Goal: Information Seeking & Learning: Learn about a topic

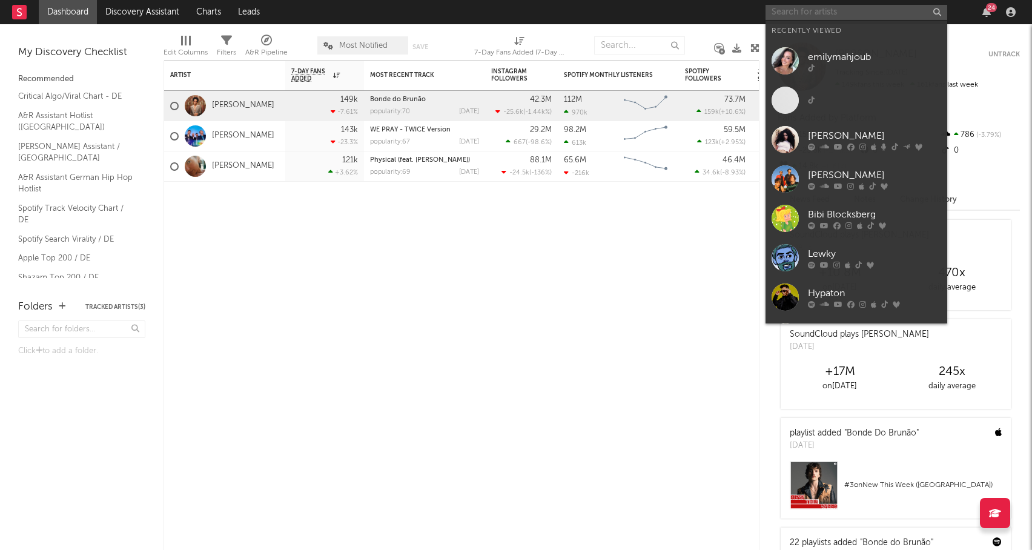
click at [790, 10] on input "text" at bounding box center [856, 12] width 182 height 15
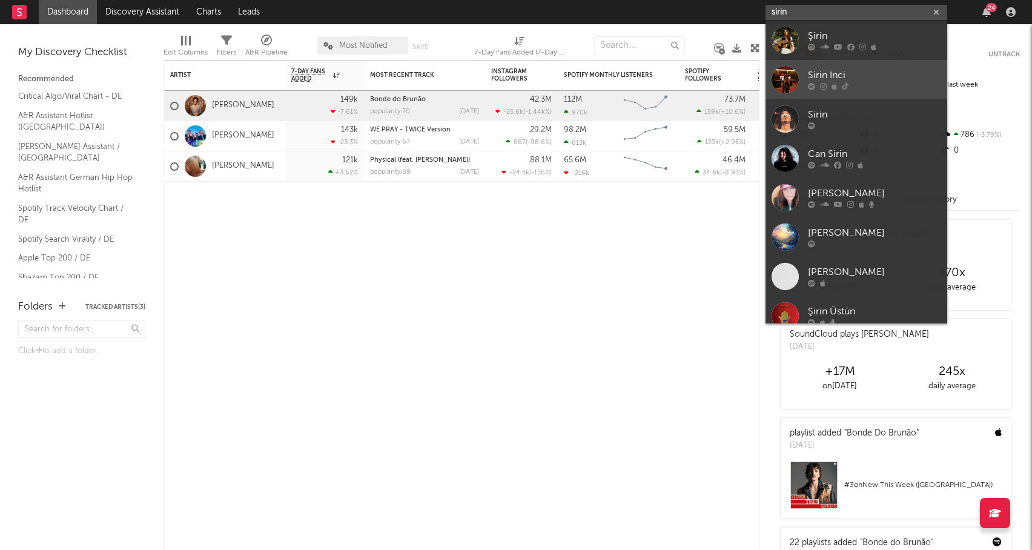
type input "sirin"
click at [845, 84] on icon at bounding box center [845, 86] width 7 height 7
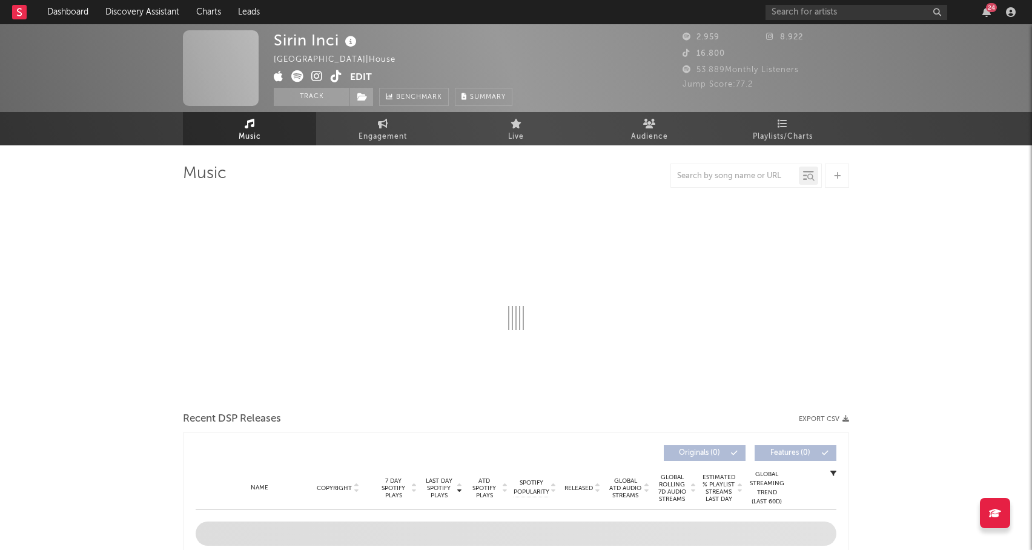
select select "1w"
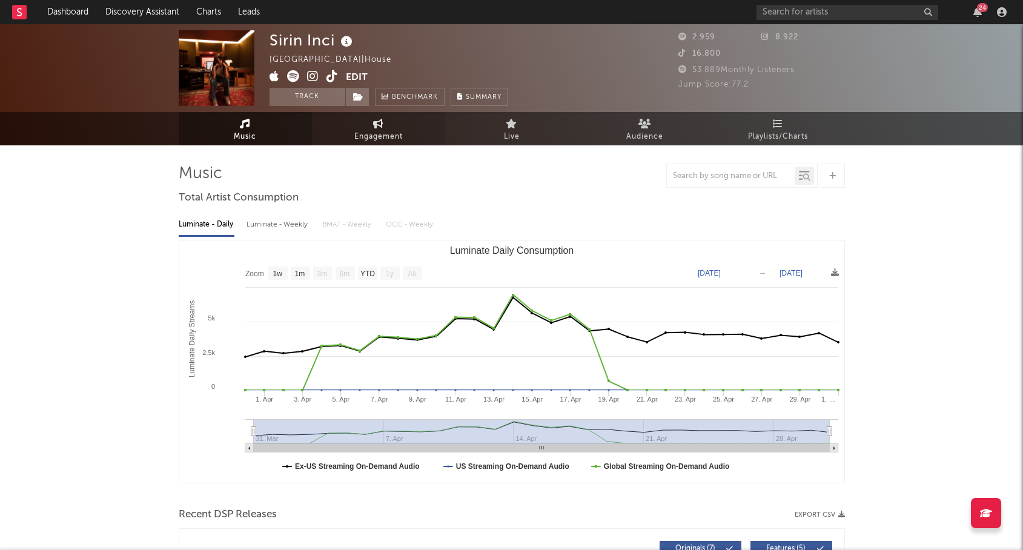
click at [390, 133] on span "Engagement" at bounding box center [378, 137] width 48 height 15
select select "1w"
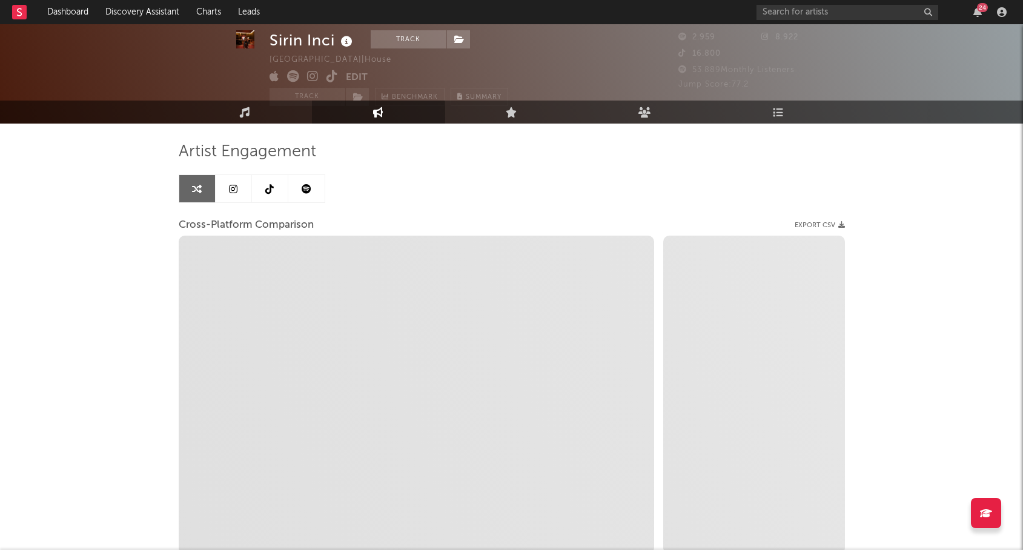
scroll to position [30, 0]
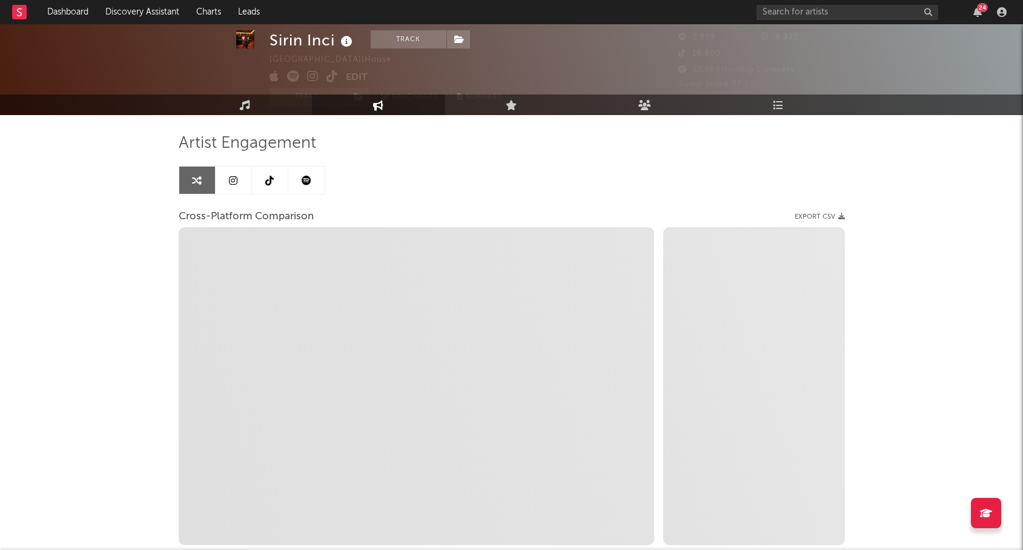
select select "1m"
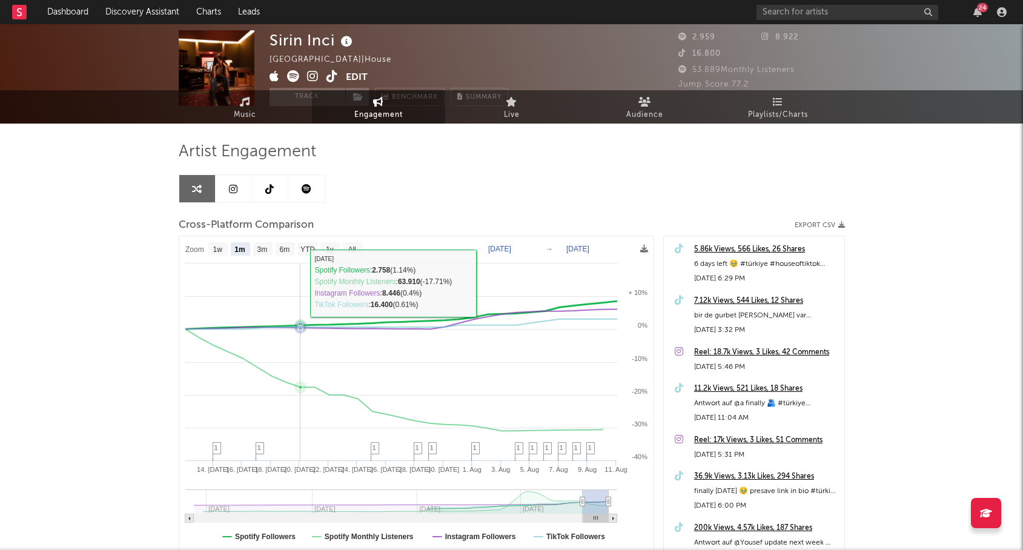
scroll to position [0, 0]
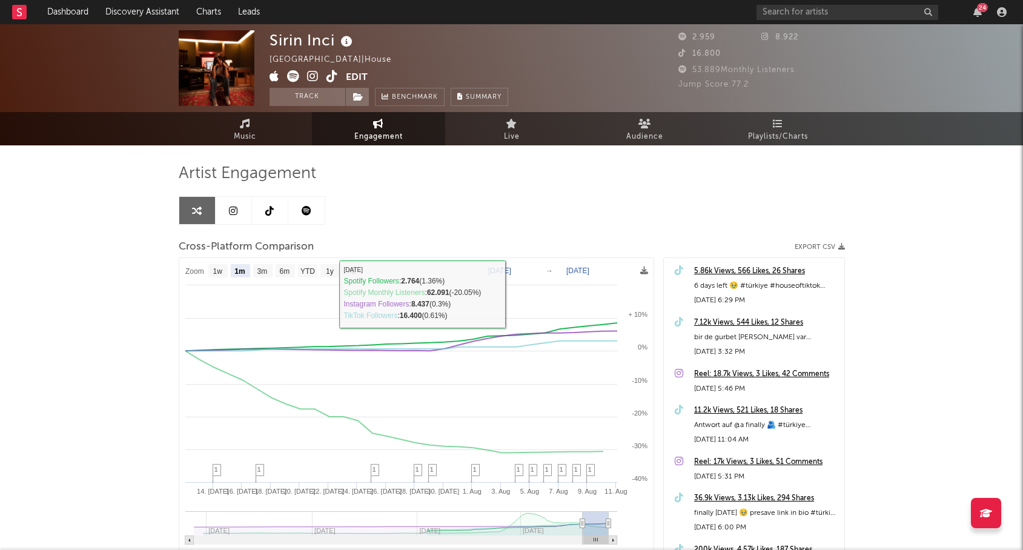
click at [234, 209] on icon at bounding box center [233, 211] width 8 height 10
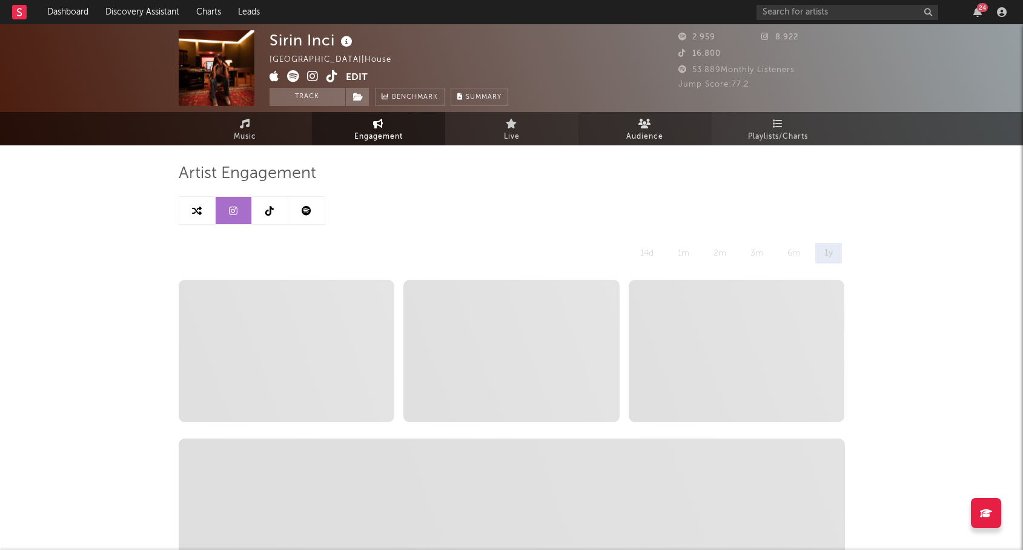
click at [647, 124] on icon at bounding box center [644, 124] width 13 height 10
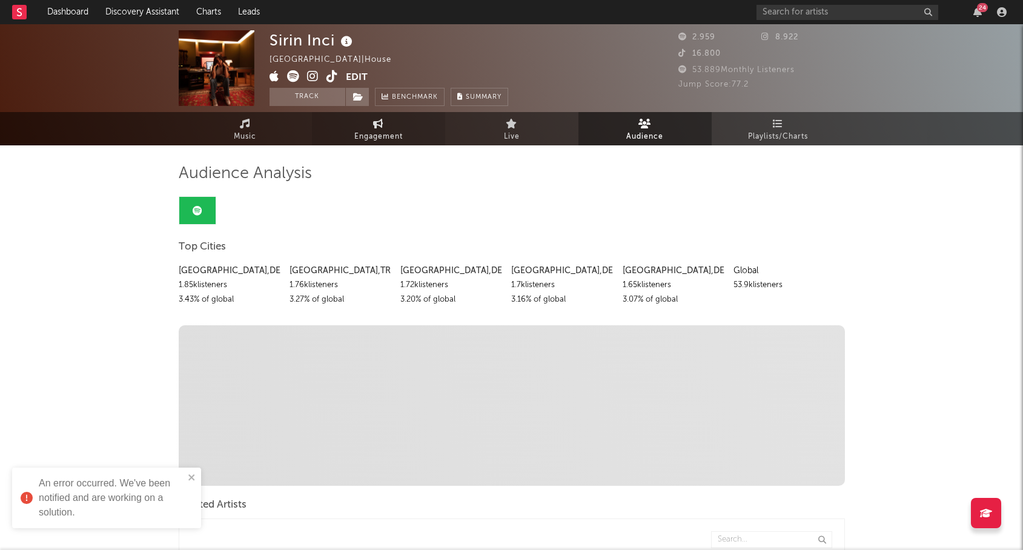
click at [386, 134] on span "Engagement" at bounding box center [378, 137] width 48 height 15
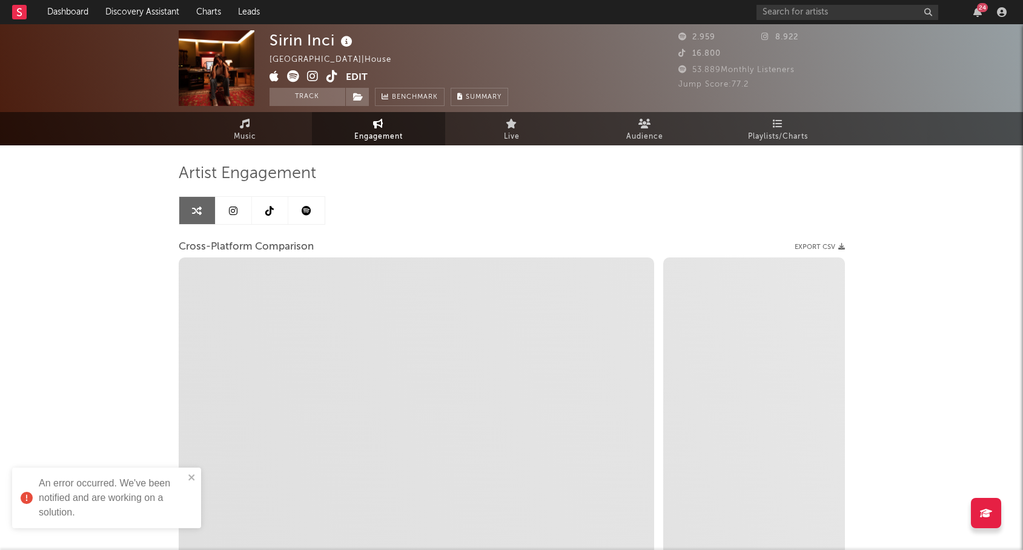
select select "1w"
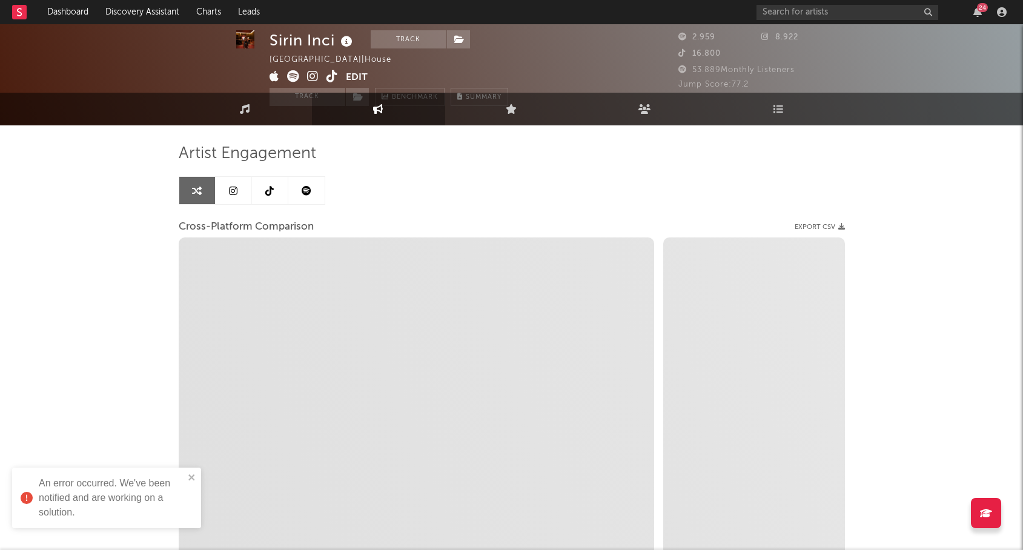
select select "1m"
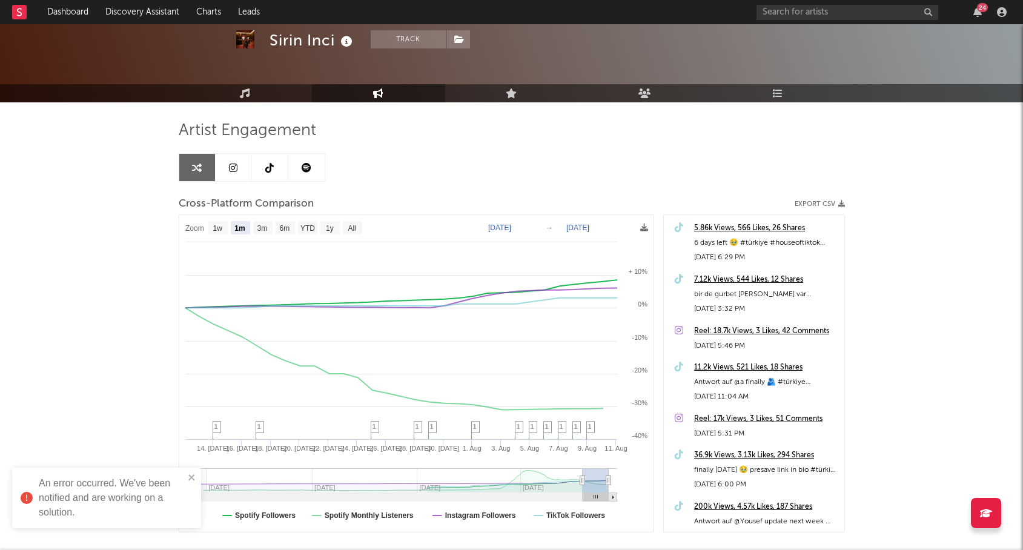
scroll to position [110, 0]
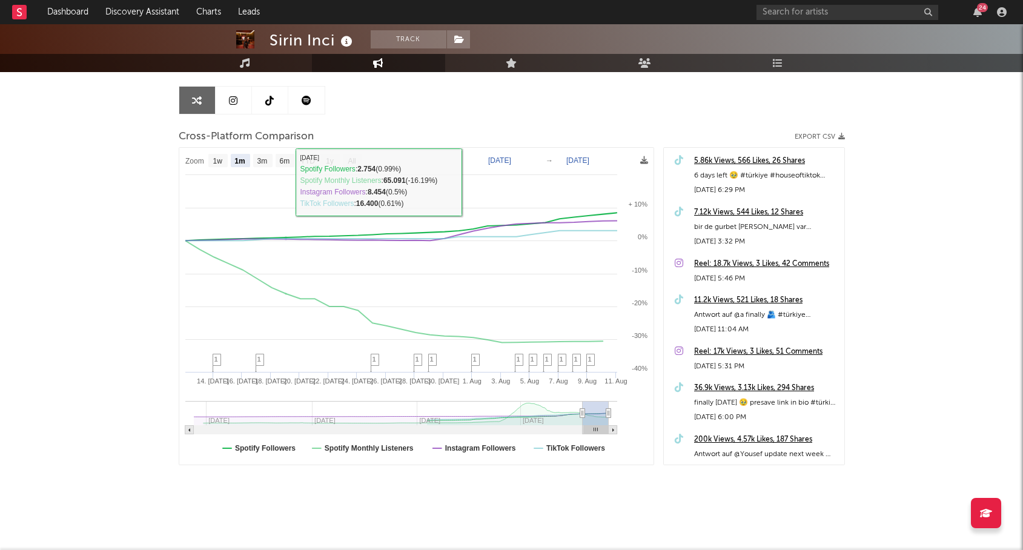
click at [274, 102] on link at bounding box center [270, 100] width 36 height 27
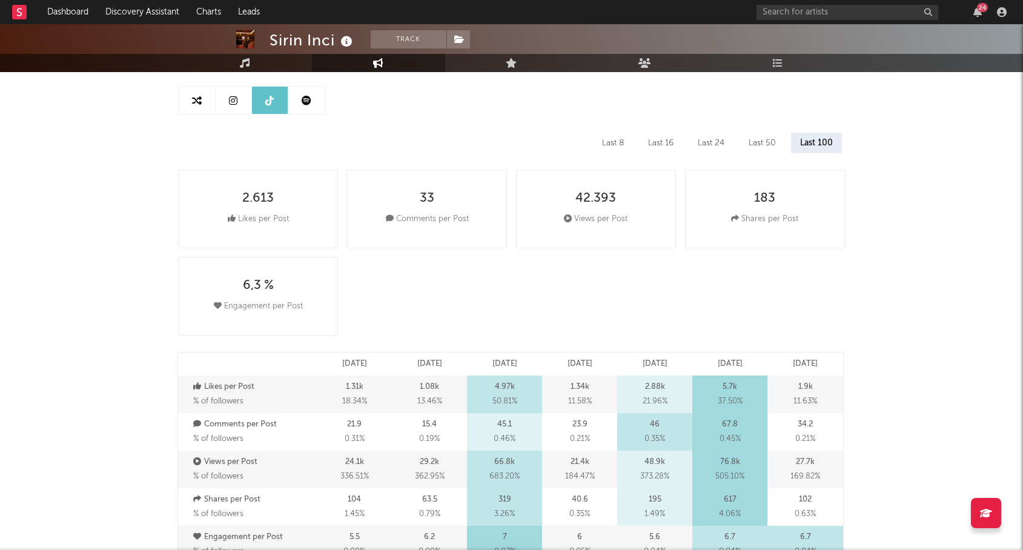
select select "6m"
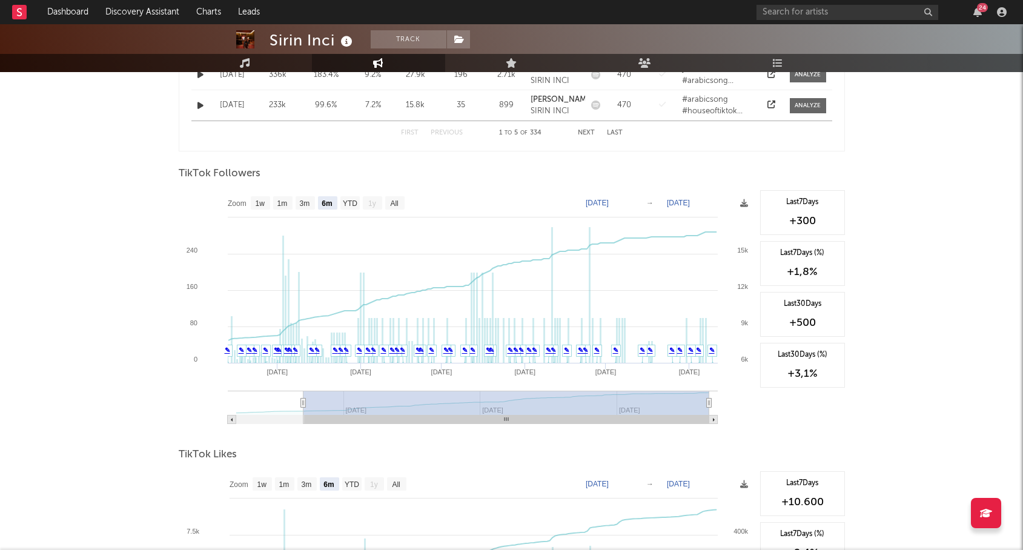
scroll to position [796, 0]
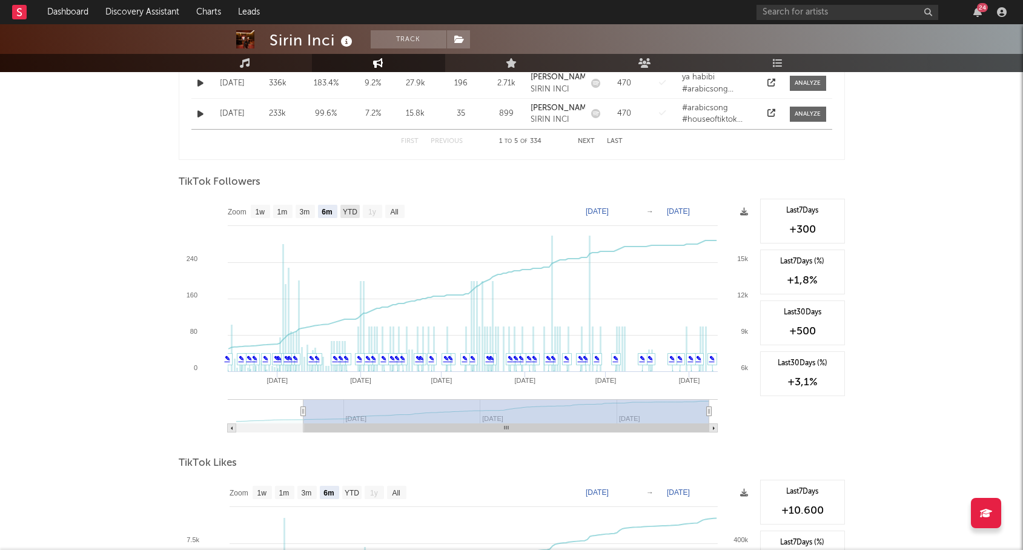
click at [343, 214] on text "YTD" at bounding box center [349, 212] width 15 height 8
select select "YTD"
type input "[DATE]"
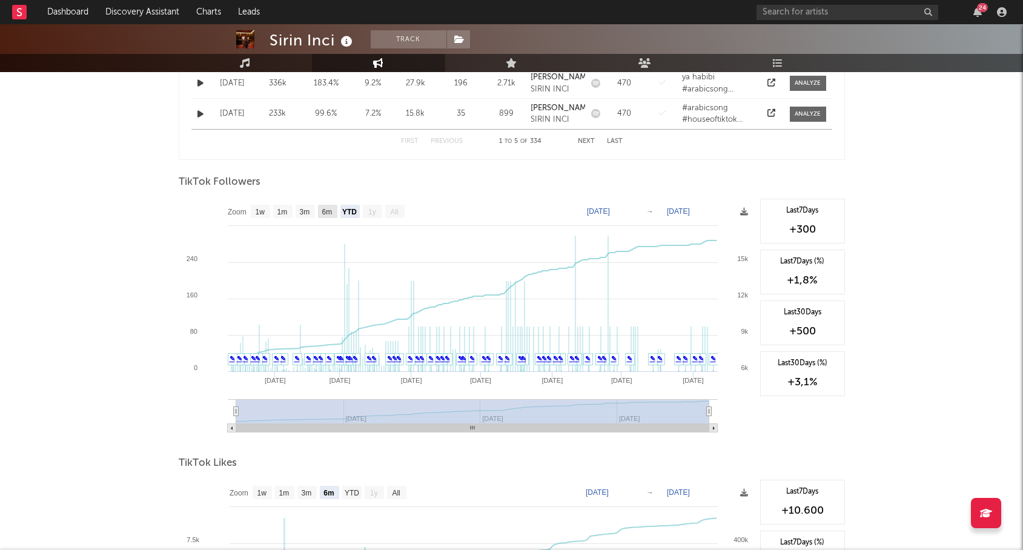
click at [327, 214] on text "6m" at bounding box center [327, 212] width 10 height 8
select select "6m"
type input "[DATE]"
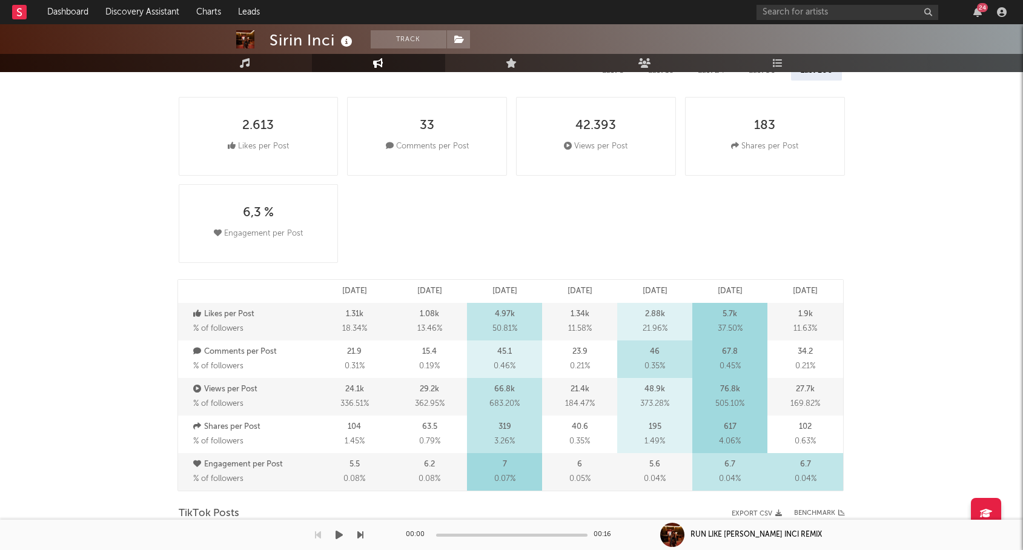
scroll to position [0, 0]
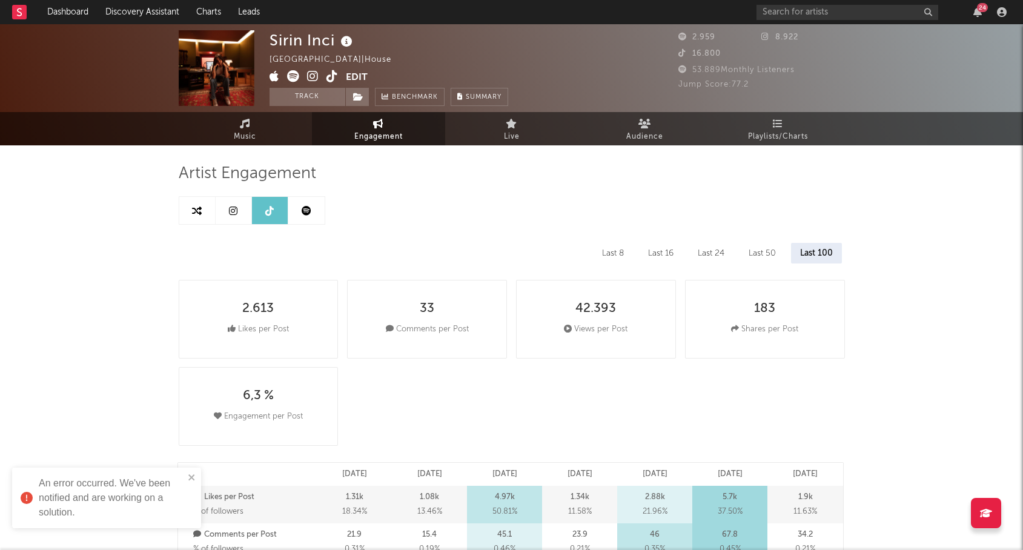
click at [231, 215] on link at bounding box center [234, 210] width 36 height 27
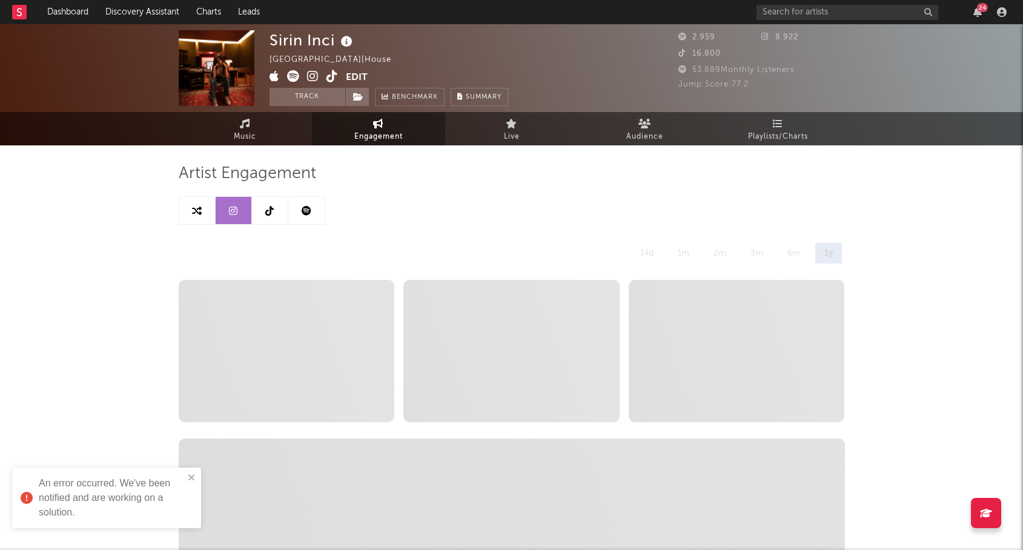
select select "6m"
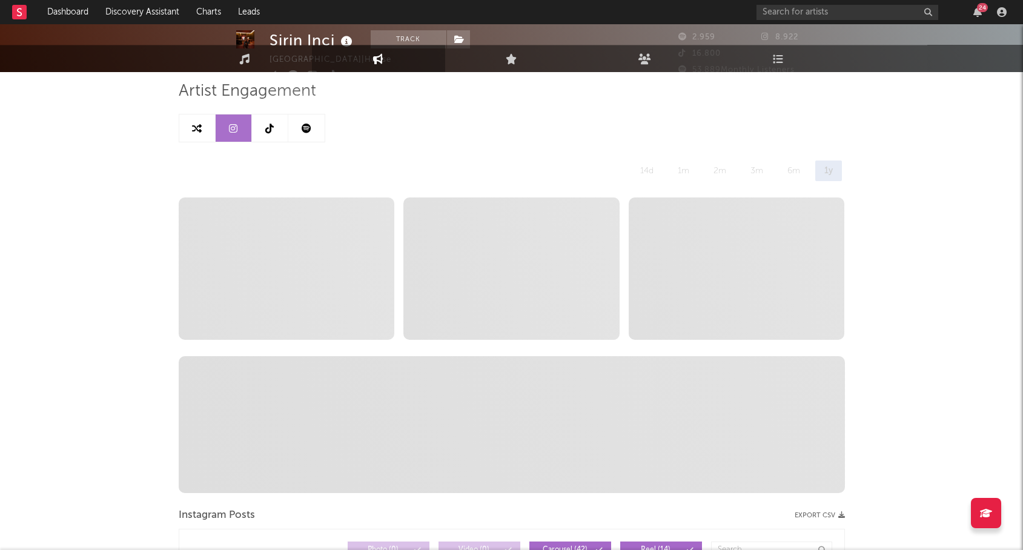
scroll to position [15, 0]
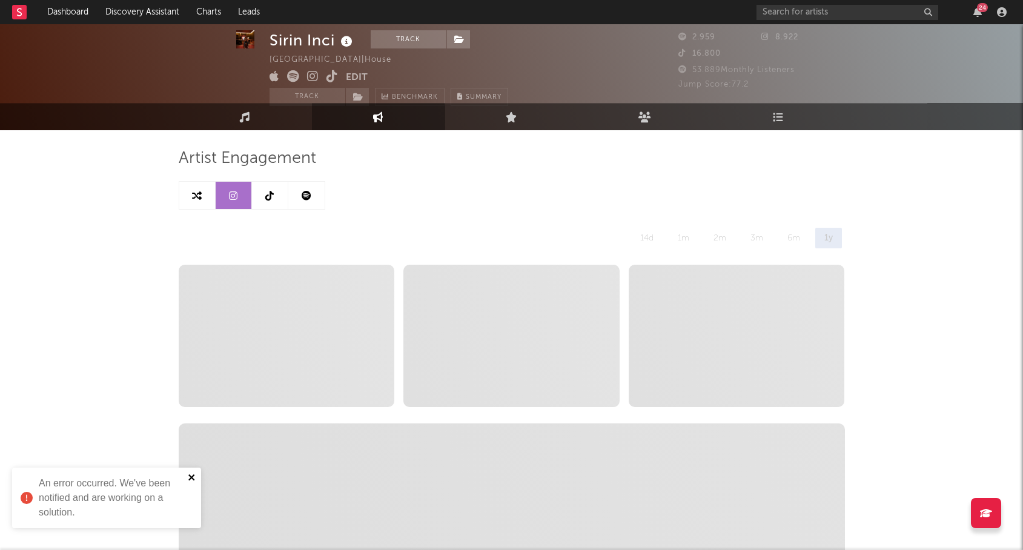
click at [193, 480] on icon "close" at bounding box center [192, 477] width 8 height 10
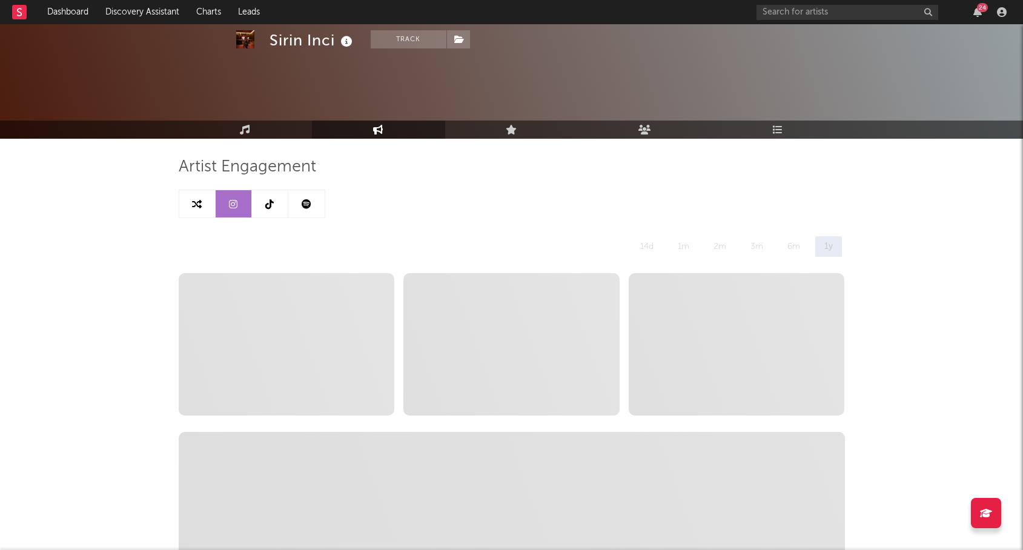
scroll to position [0, 0]
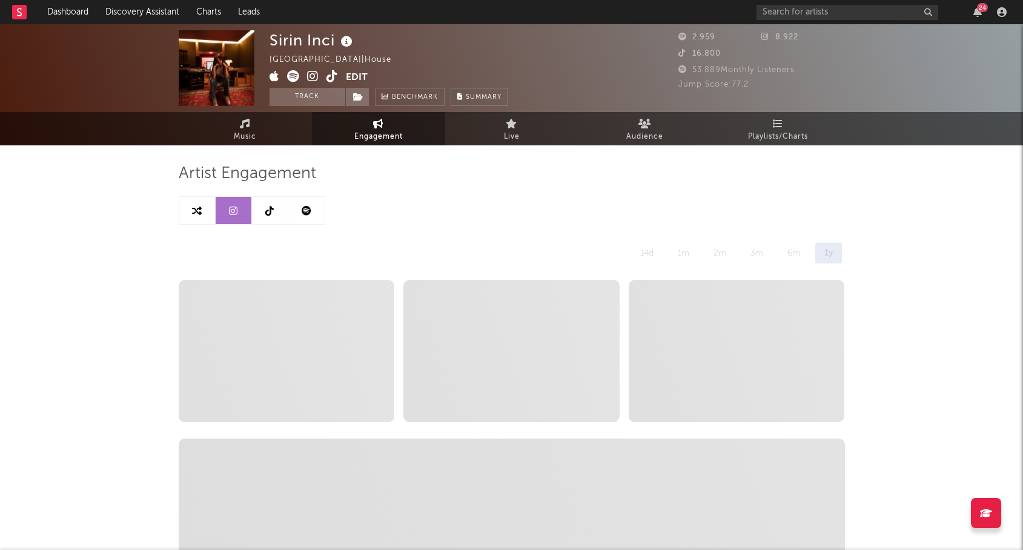
click at [276, 207] on link at bounding box center [270, 210] width 36 height 27
select select "6m"
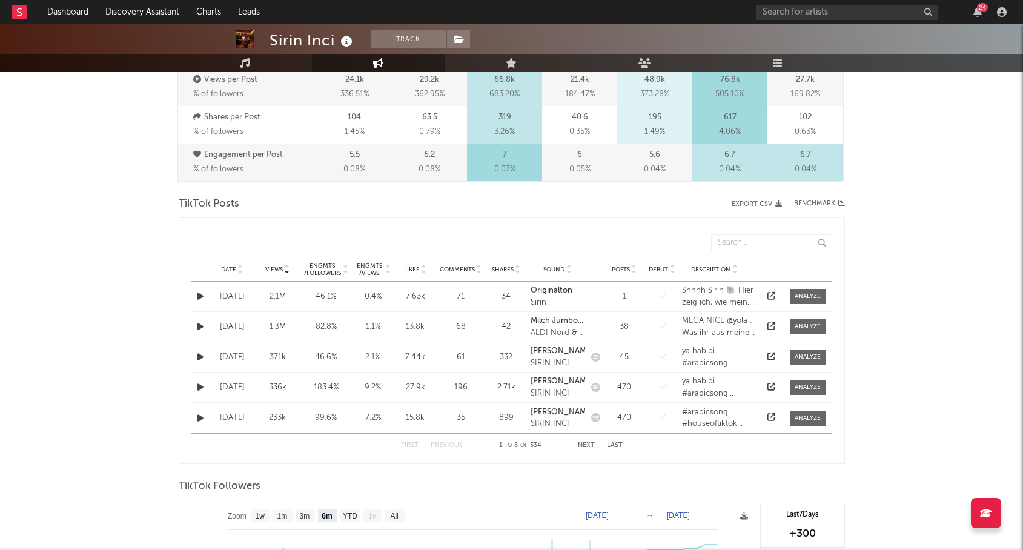
scroll to position [489, 0]
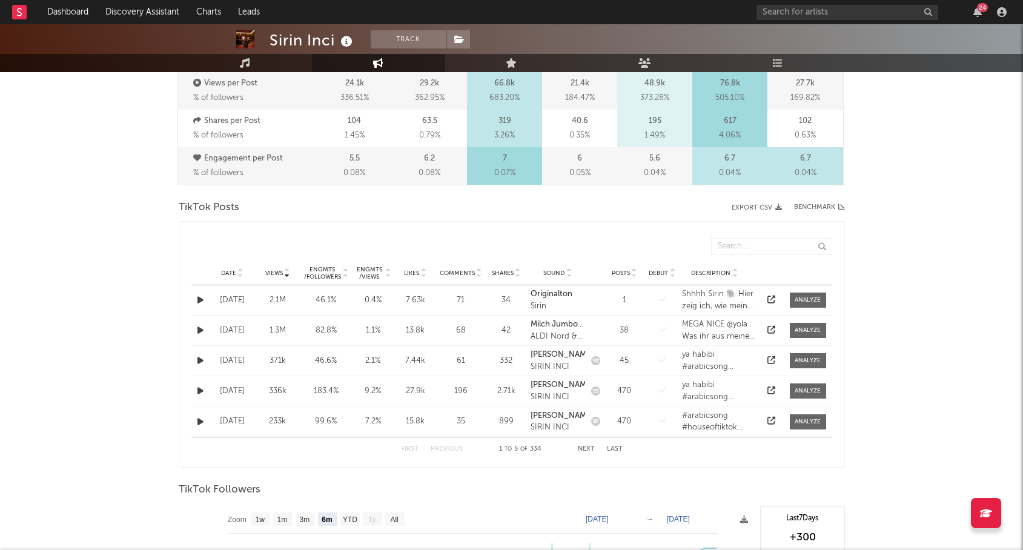
click at [379, 271] on div "Engmts / Views" at bounding box center [369, 273] width 29 height 15
click at [321, 276] on div "Engmts / Followers" at bounding box center [322, 273] width 38 height 15
click at [411, 274] on span "Likes" at bounding box center [411, 272] width 15 height 7
click at [551, 296] on strong "[PERSON_NAME]" at bounding box center [561, 294] width 62 height 8
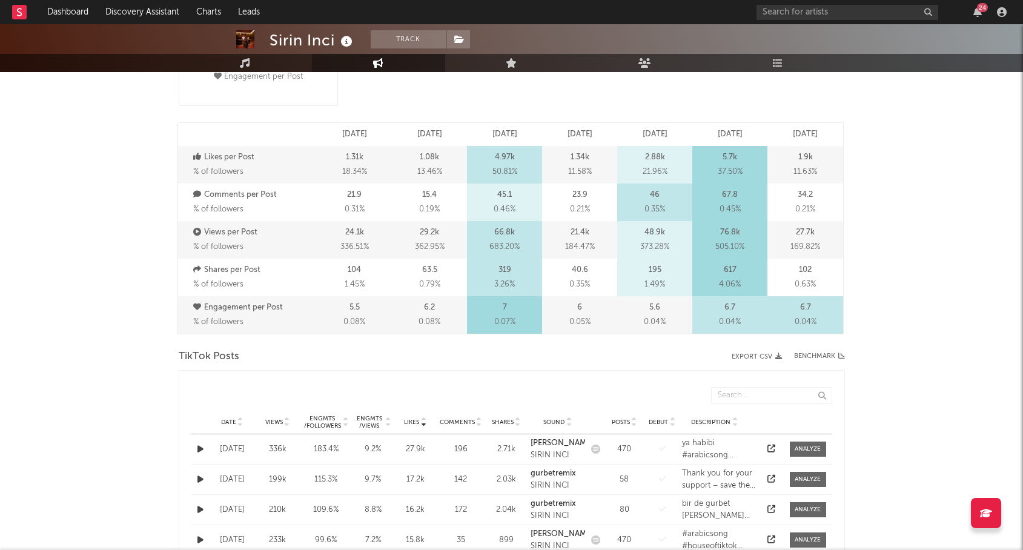
scroll to position [395, 0]
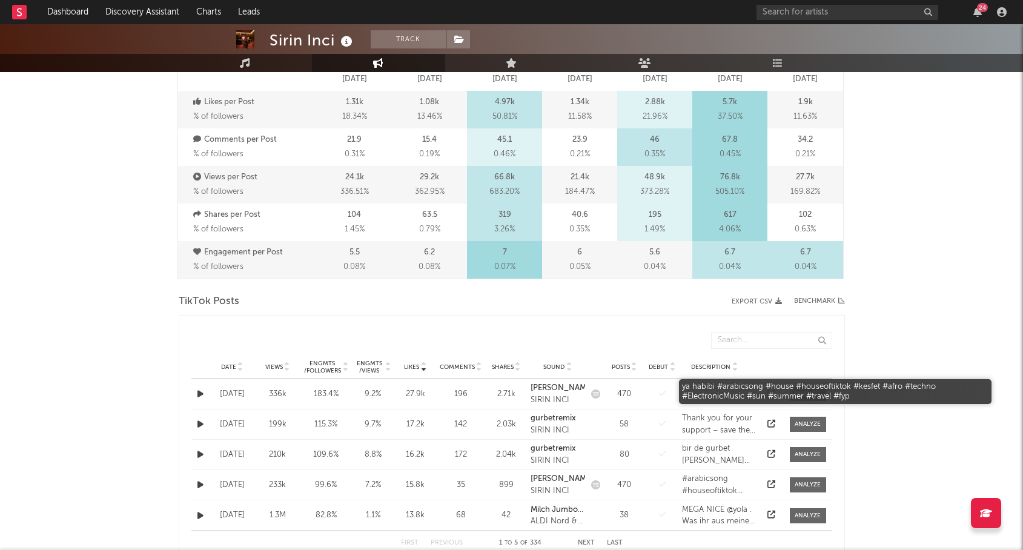
click at [718, 393] on div "ya habibi #arabicsong #house #houseoftiktok #kesfet #afro #techno #ElectronicMu…" at bounding box center [719, 394] width 74 height 24
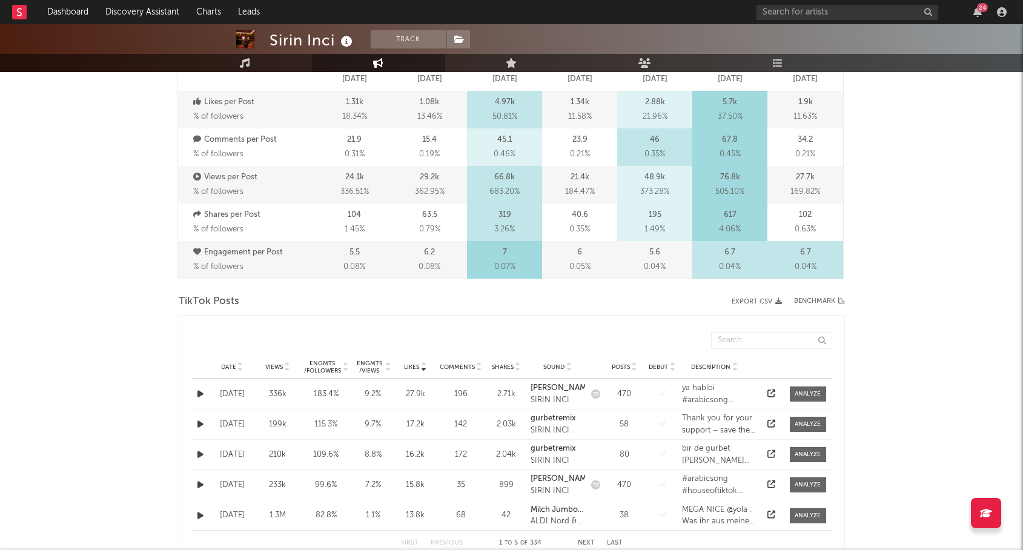
click at [686, 394] on div "ya habibi #arabicsong #house #houseoftiktok #kesfet #afro #techno #ElectronicMu…" at bounding box center [719, 394] width 74 height 24
click at [219, 395] on div "[DATE]" at bounding box center [232, 394] width 39 height 12
click at [240, 389] on div "[DATE]" at bounding box center [232, 394] width 39 height 12
click at [200, 391] on icon "button" at bounding box center [200, 394] width 6 height 8
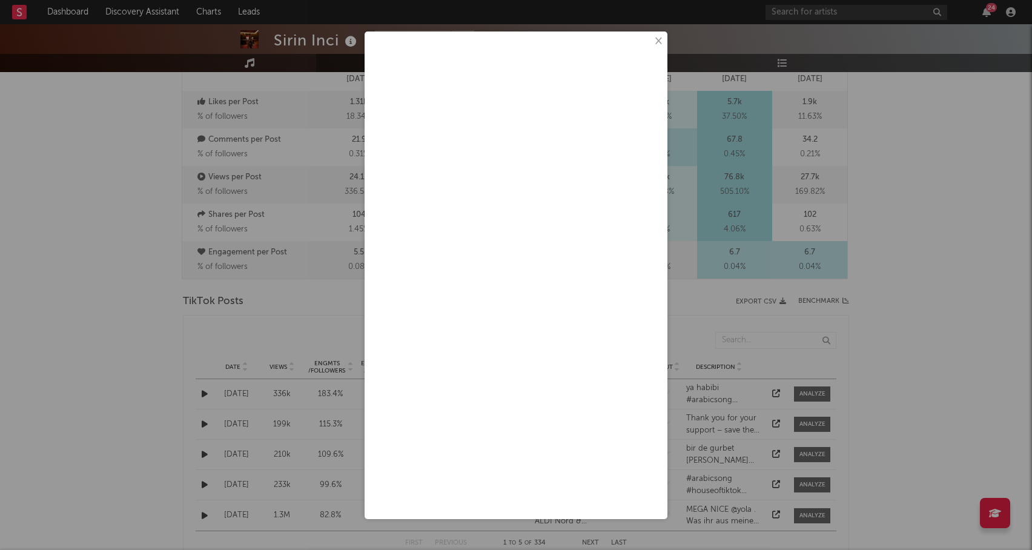
click at [657, 39] on button "×" at bounding box center [657, 41] width 13 height 13
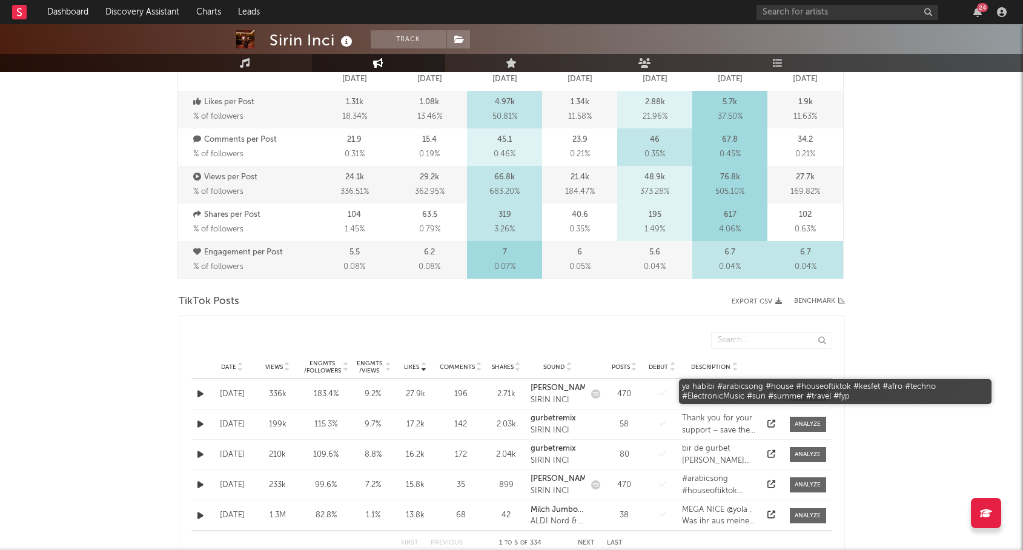
click at [712, 395] on div "ya habibi #arabicsong #house #houseoftiktok #kesfet #afro #techno #ElectronicMu…" at bounding box center [719, 394] width 74 height 24
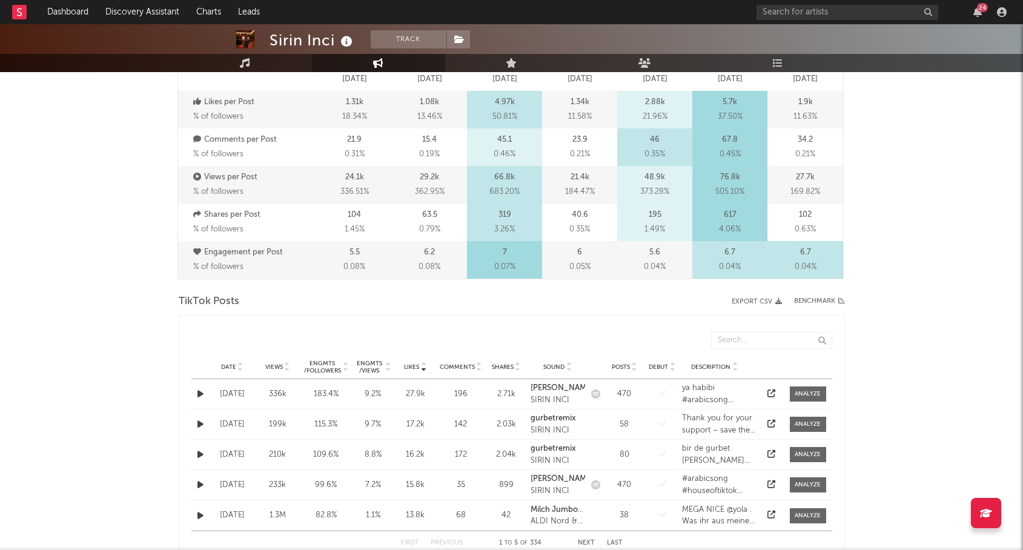
click at [776, 387] on div "Date [DATE] Views 336k Engmts / Followers 183.4 % Engmts / Views 9.2 % Likes 27…" at bounding box center [511, 394] width 641 height 30
click at [764, 395] on div at bounding box center [771, 394] width 18 height 12
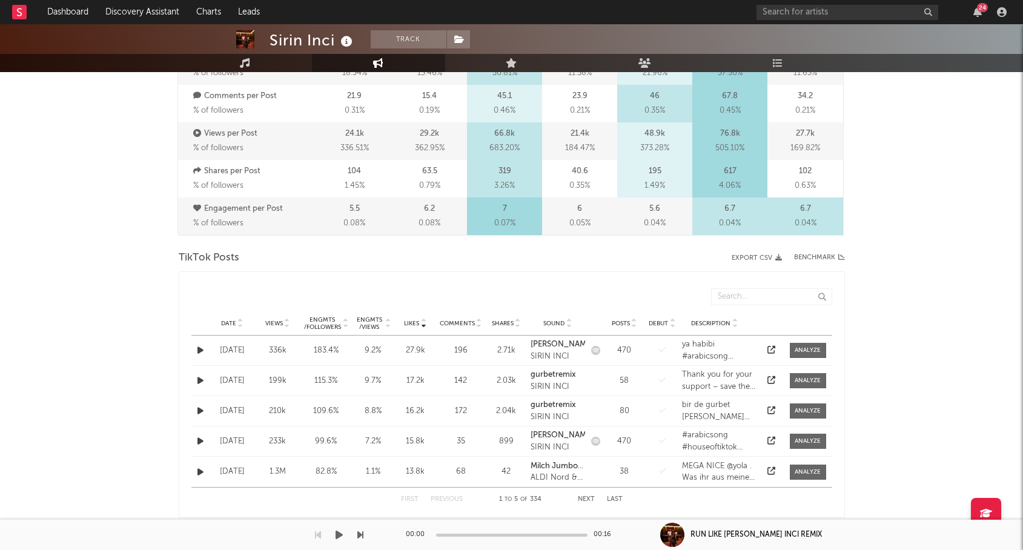
scroll to position [440, 0]
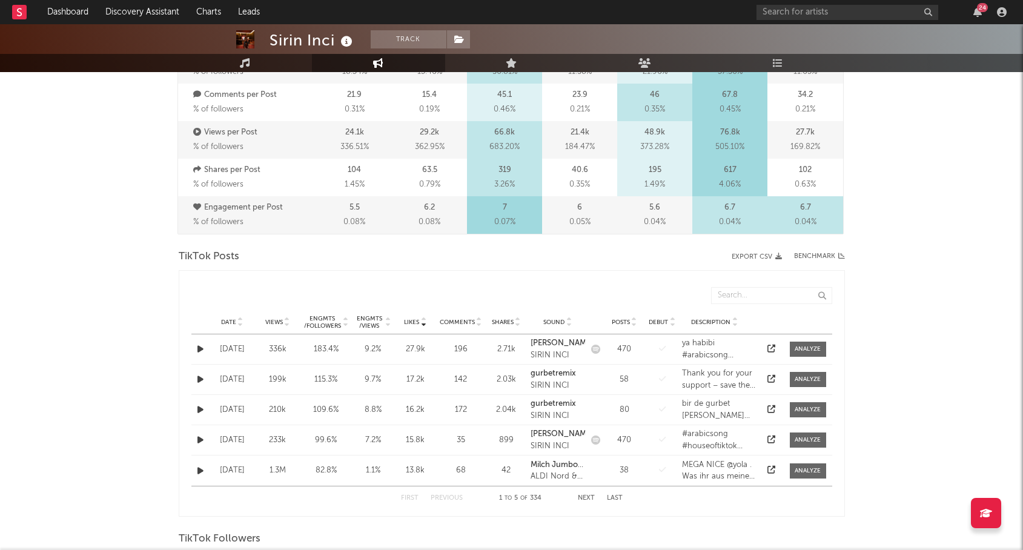
click at [195, 380] on button "button" at bounding box center [200, 379] width 12 height 14
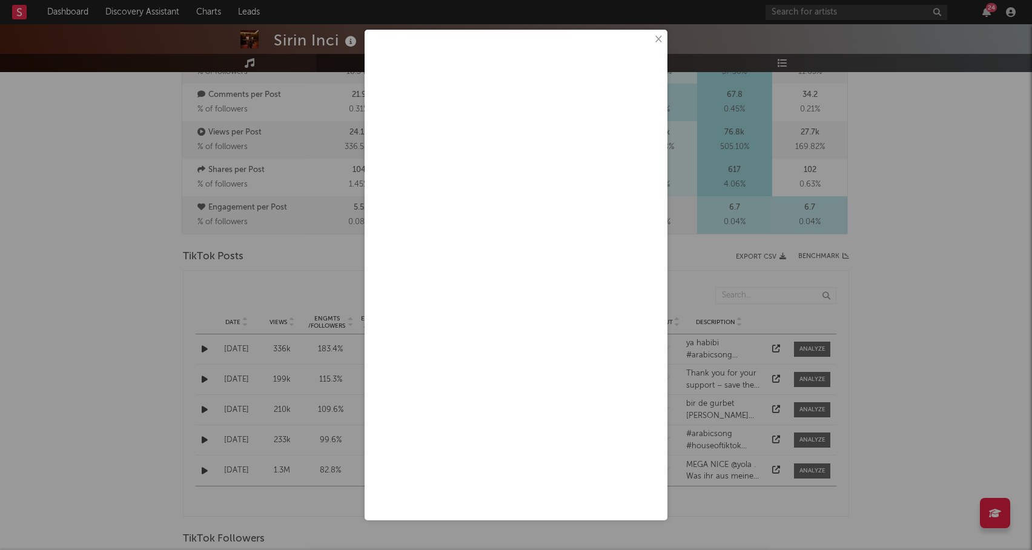
click at [658, 41] on button "×" at bounding box center [657, 39] width 13 height 13
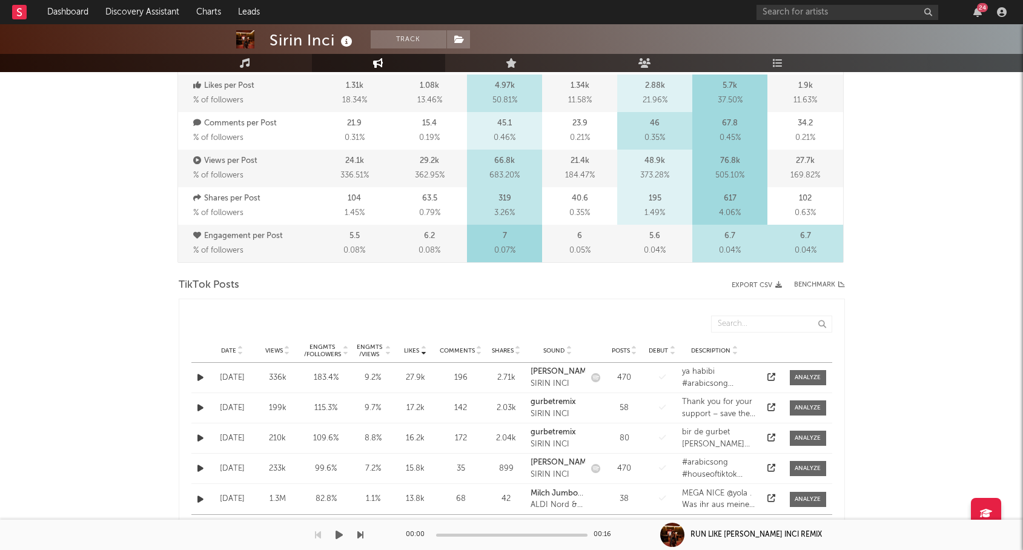
scroll to position [429, 0]
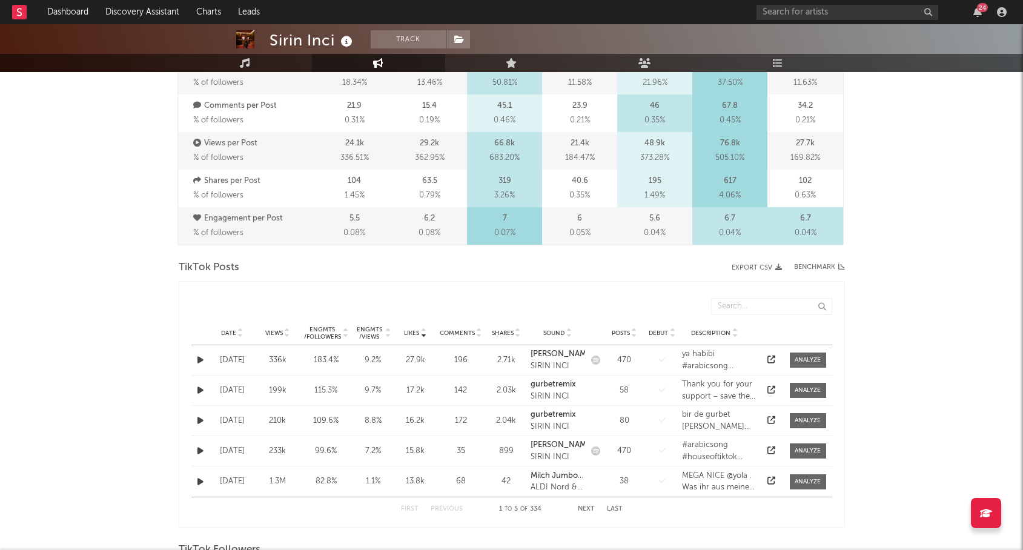
click at [280, 331] on span "Views" at bounding box center [274, 332] width 18 height 7
click at [241, 358] on div "[DATE]" at bounding box center [232, 360] width 39 height 12
click at [195, 362] on button "button" at bounding box center [200, 360] width 12 height 14
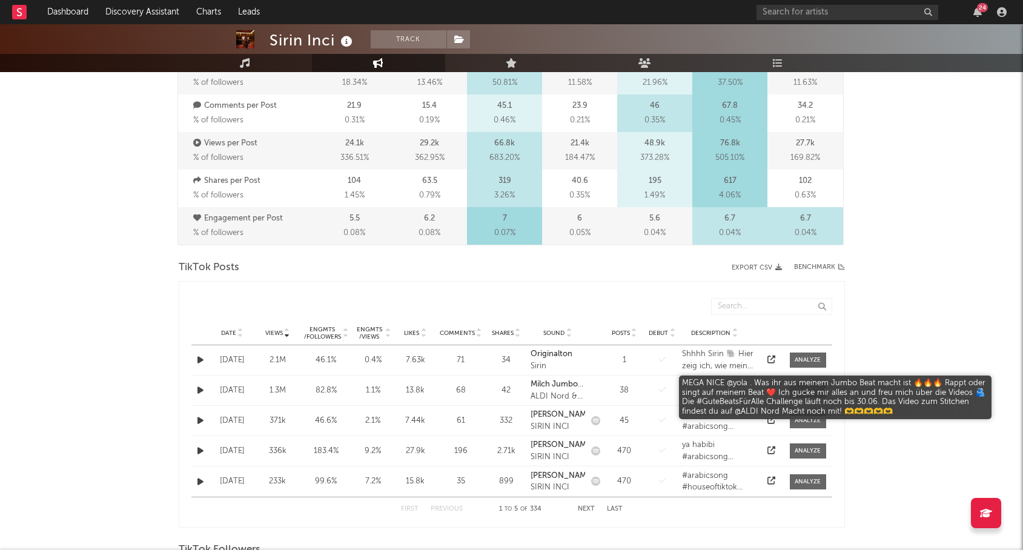
click at [702, 380] on div "MEGA NICE @yola . Was ihr aus meinem Jumbo Beat macht ist 🔥🔥🔥 Rappt oder singt …" at bounding box center [719, 390] width 74 height 24
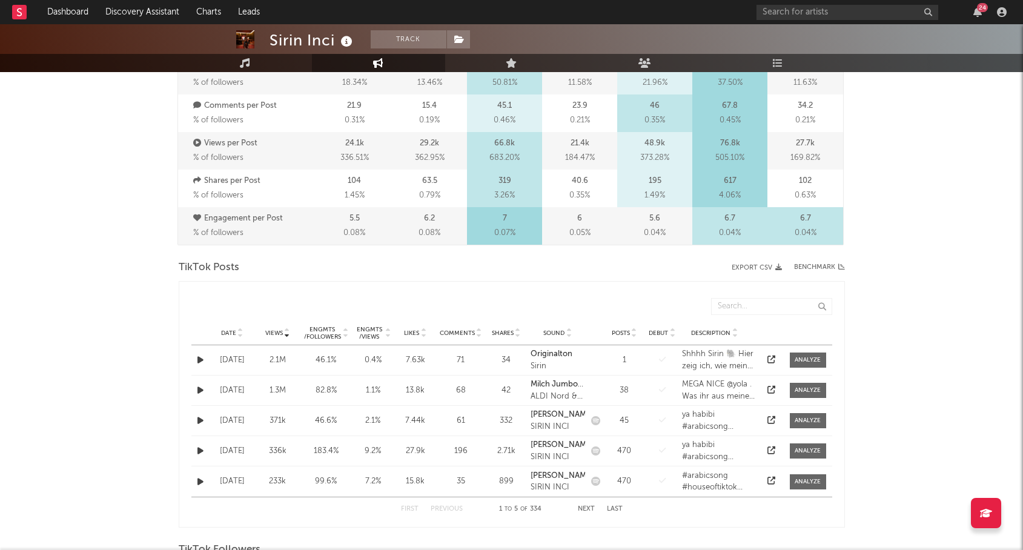
click at [191, 388] on div at bounding box center [200, 390] width 18 height 14
click at [203, 387] on button "button" at bounding box center [200, 390] width 12 height 14
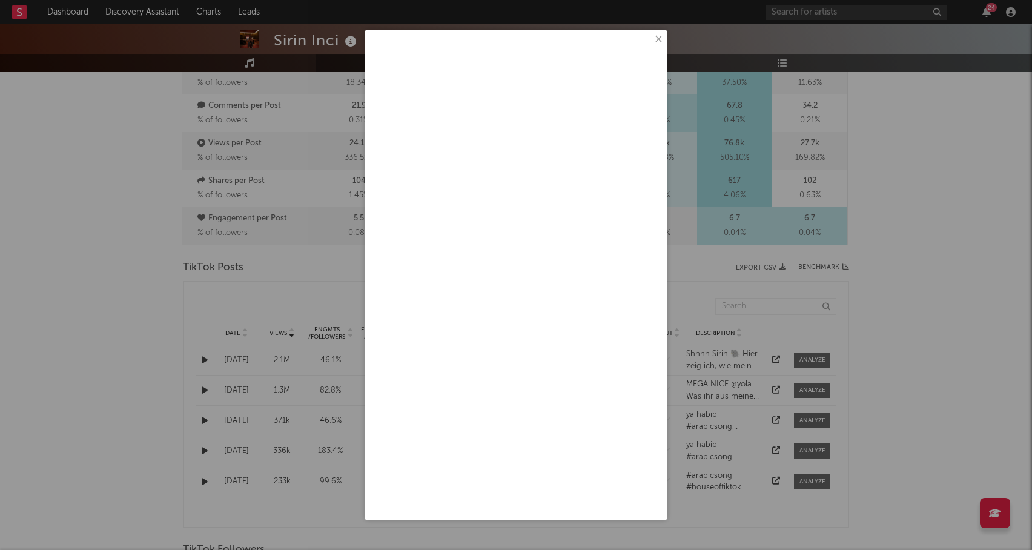
click at [656, 39] on button "×" at bounding box center [657, 39] width 13 height 13
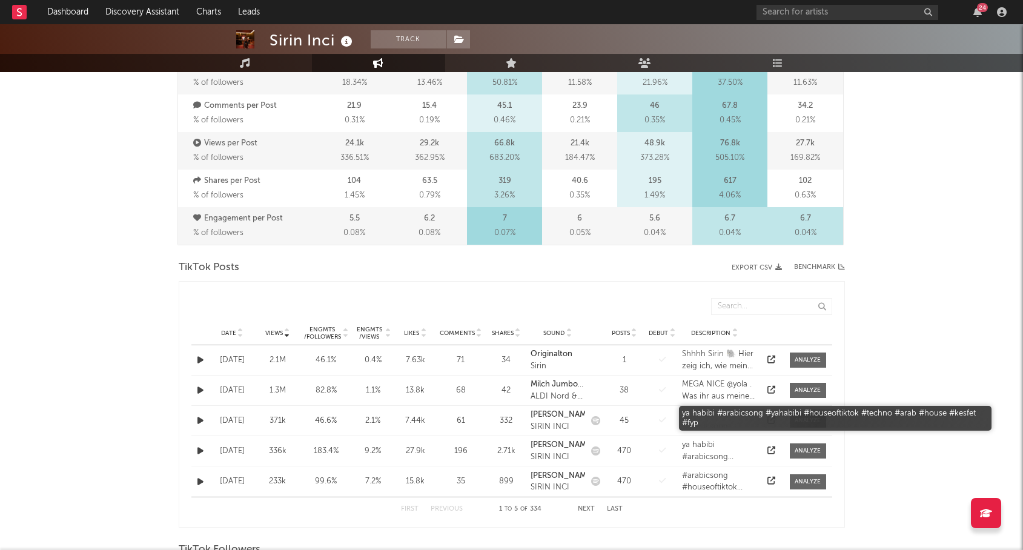
click at [710, 414] on div "ya habibi #arabicsong #yahabibi #houseoftiktok #techno #arab #house #kesfet #fyp" at bounding box center [719, 421] width 74 height 24
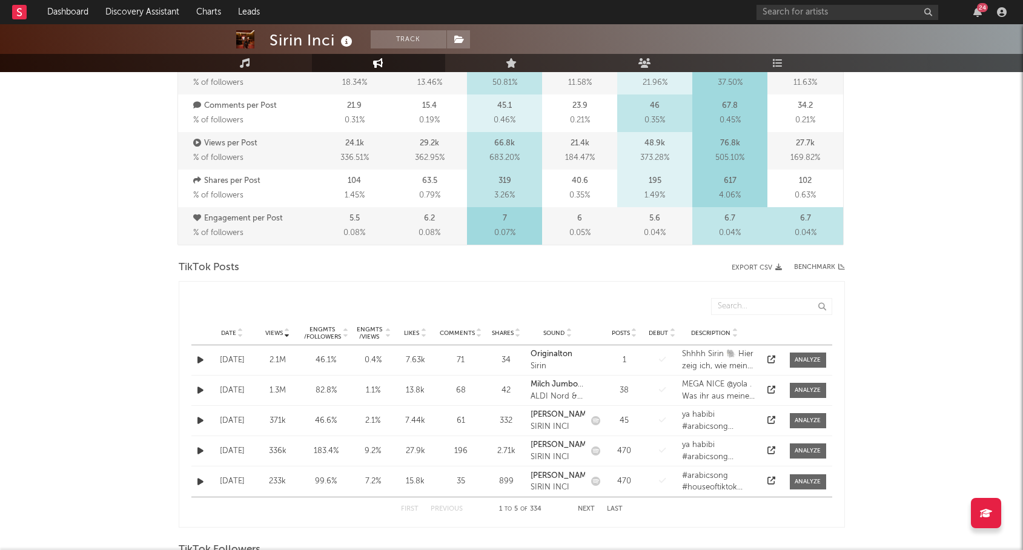
click at [194, 418] on button "button" at bounding box center [200, 421] width 12 height 14
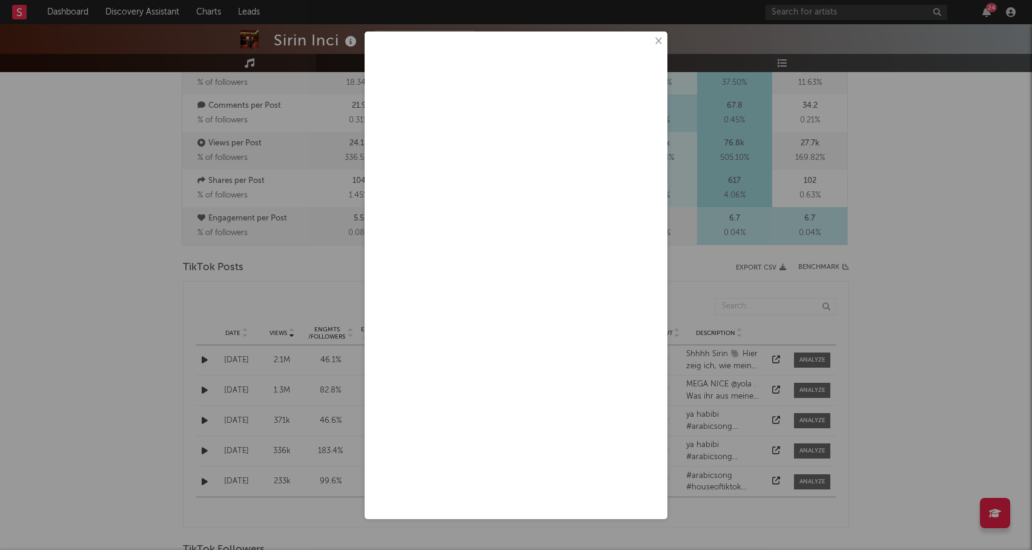
click at [659, 36] on button "×" at bounding box center [657, 41] width 13 height 13
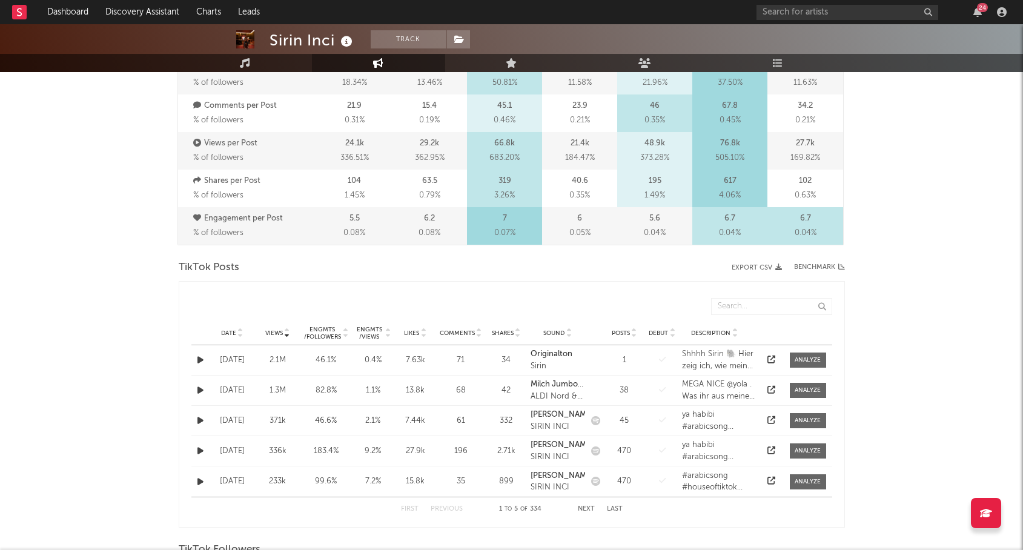
click at [197, 450] on icon "button" at bounding box center [200, 451] width 6 height 8
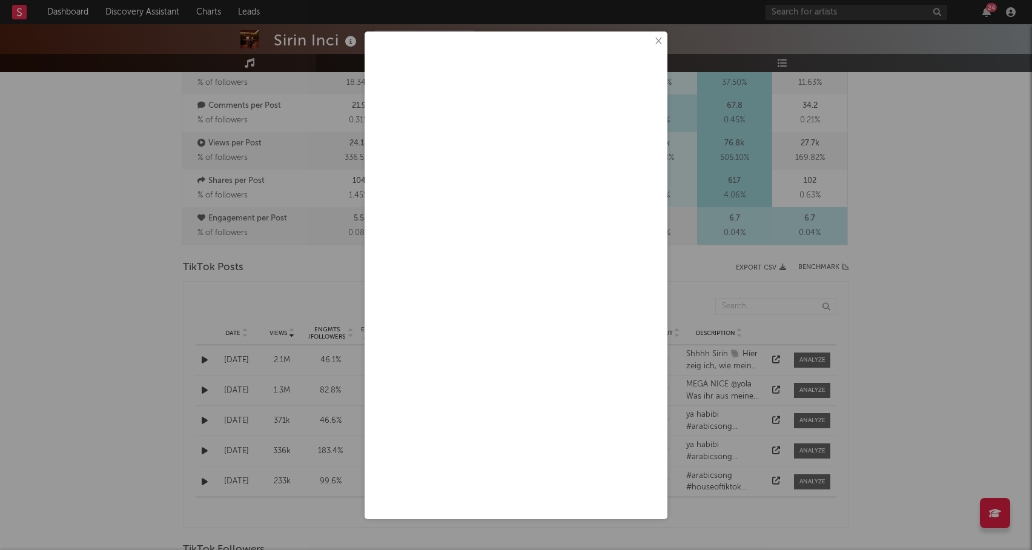
click at [661, 39] on button "×" at bounding box center [657, 41] width 13 height 13
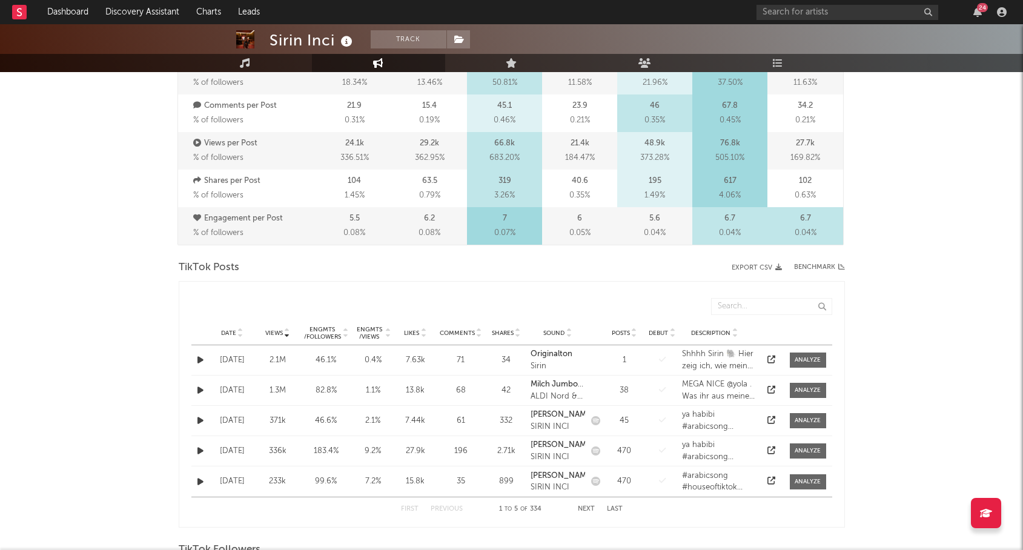
click at [200, 417] on icon "button" at bounding box center [200, 421] width 6 height 8
click at [379, 331] on div "Engmts / Views" at bounding box center [369, 333] width 29 height 15
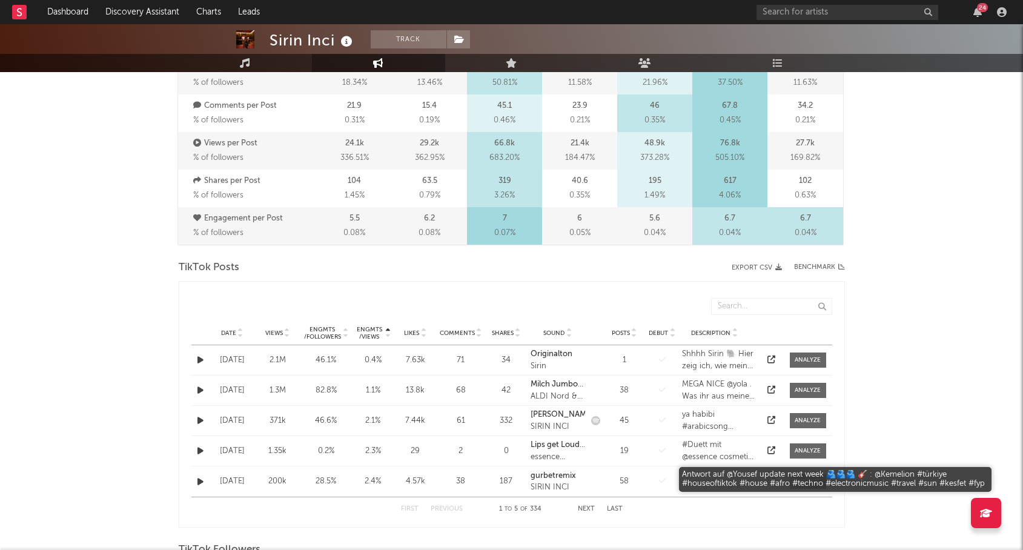
click at [699, 480] on div "Antwort auf @Yousef update next week 🫂🫂🫂 🎸 : @Kemelion #türkiye #houseoftiktok …" at bounding box center [719, 482] width 74 height 24
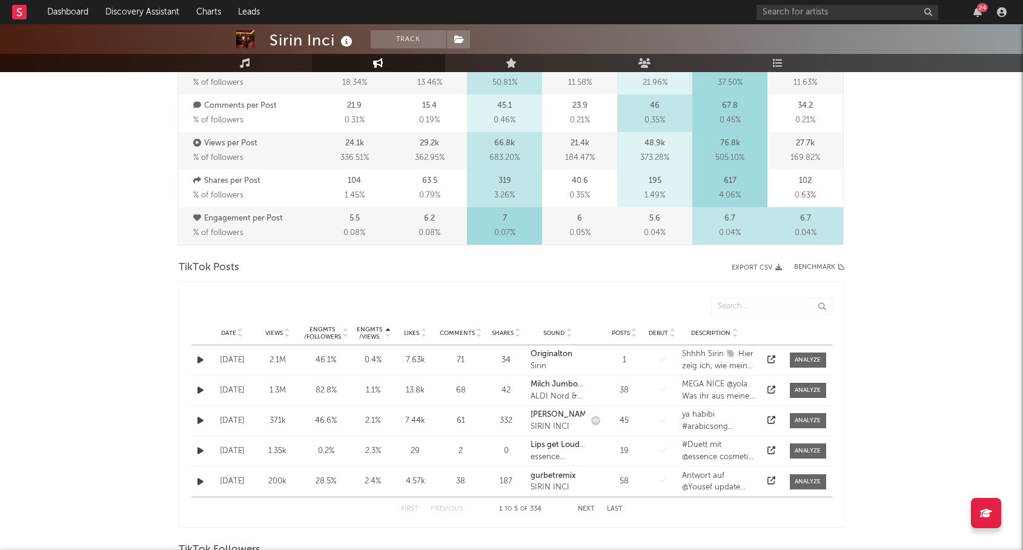
click at [199, 483] on icon "button" at bounding box center [200, 482] width 6 height 8
click at [464, 337] on div "Comments" at bounding box center [461, 332] width 42 height 9
click at [202, 356] on icon "button" at bounding box center [200, 360] width 6 height 8
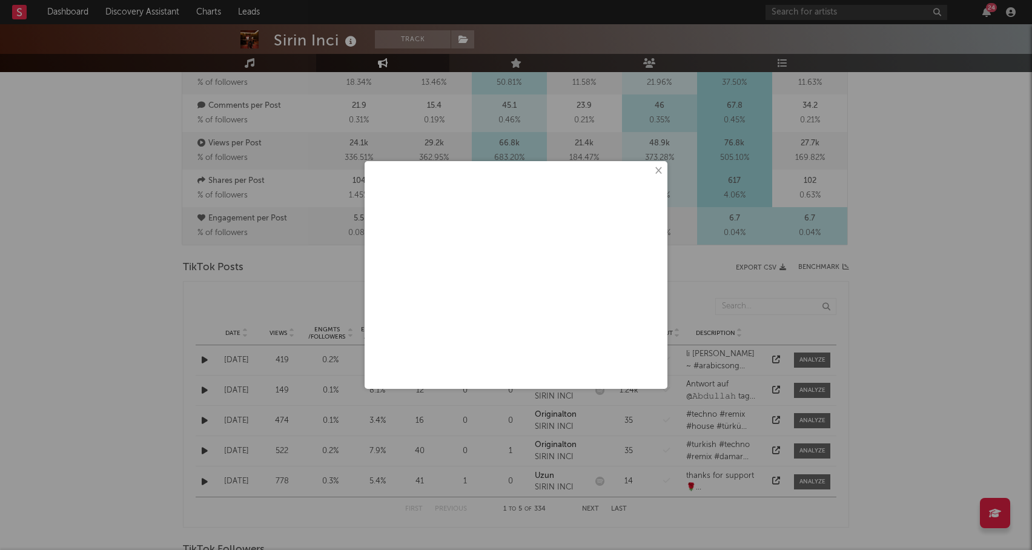
click at [655, 174] on button "×" at bounding box center [657, 170] width 13 height 13
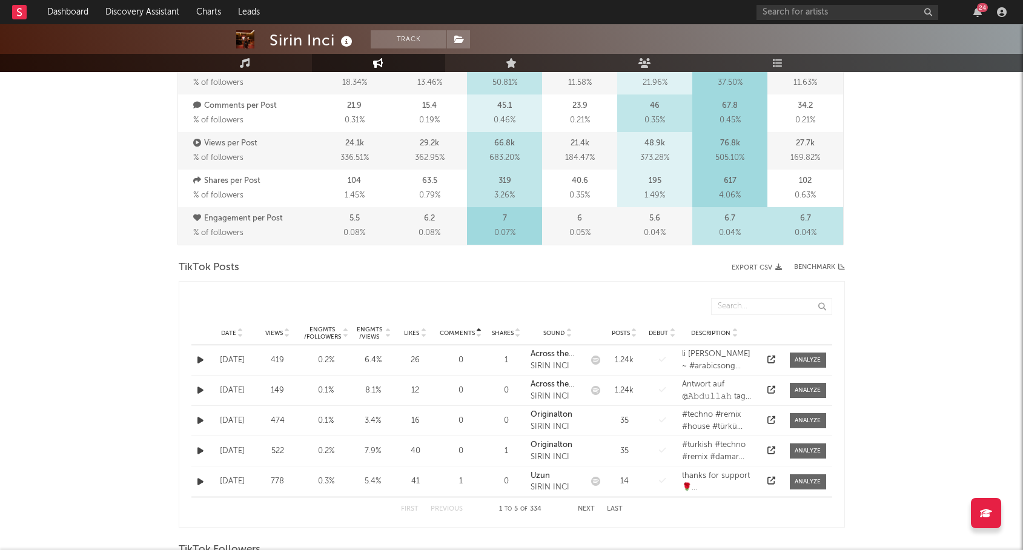
click at [190, 391] on div "Comments Date Views Likes Comments Shares Sound Posts Debut Description Date Vi…" at bounding box center [512, 404] width 666 height 246
click at [199, 391] on icon "button" at bounding box center [200, 390] width 6 height 8
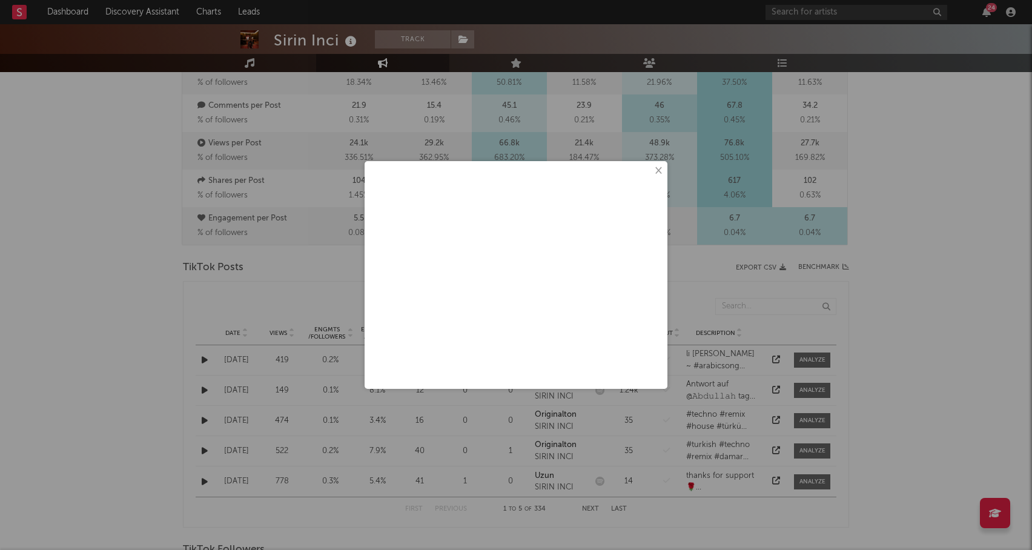
click at [658, 173] on button "×" at bounding box center [657, 170] width 13 height 13
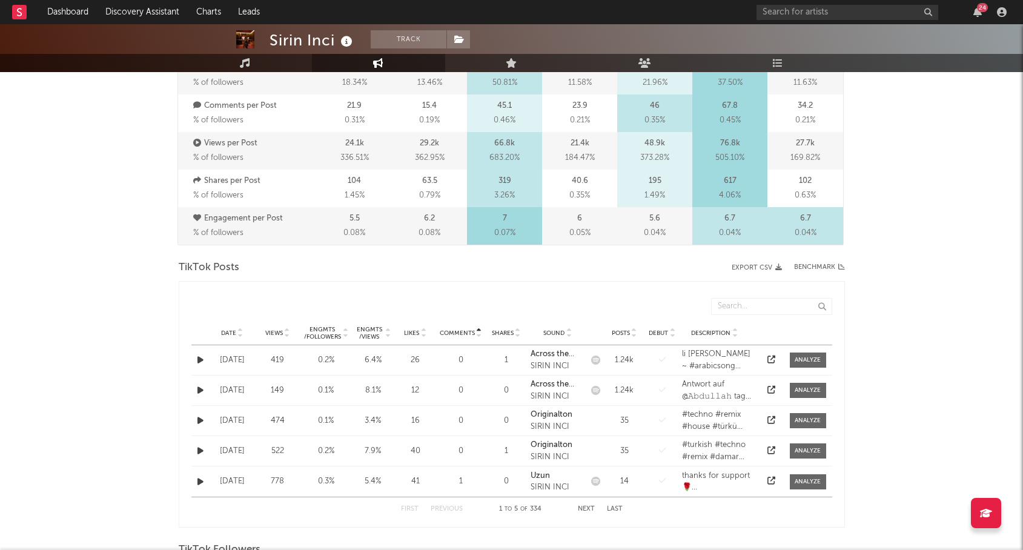
click at [584, 507] on button "Next" at bounding box center [586, 509] width 17 height 7
click at [198, 424] on icon "button" at bounding box center [200, 421] width 6 height 8
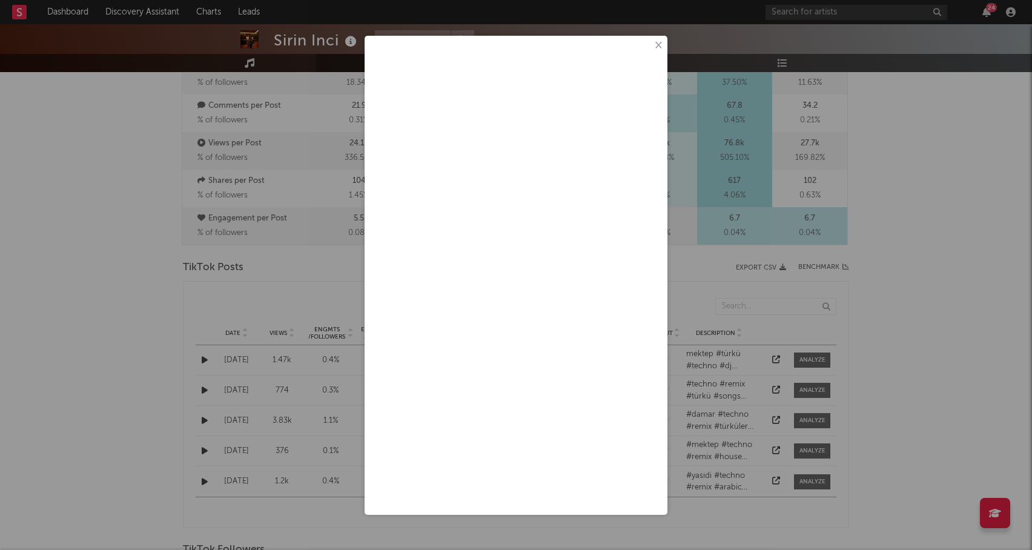
click at [656, 45] on button "×" at bounding box center [657, 45] width 13 height 13
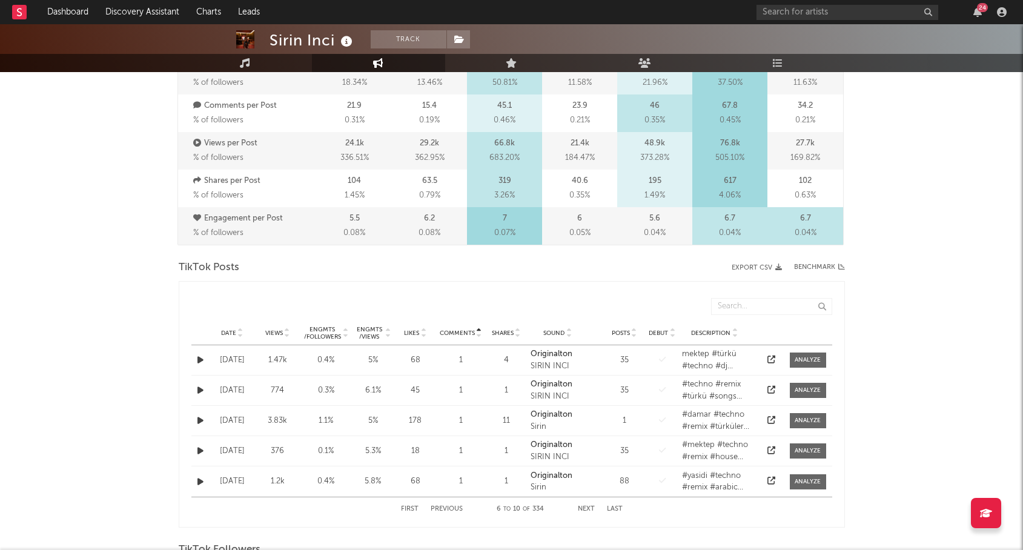
click at [201, 360] on icon "button" at bounding box center [200, 360] width 6 height 8
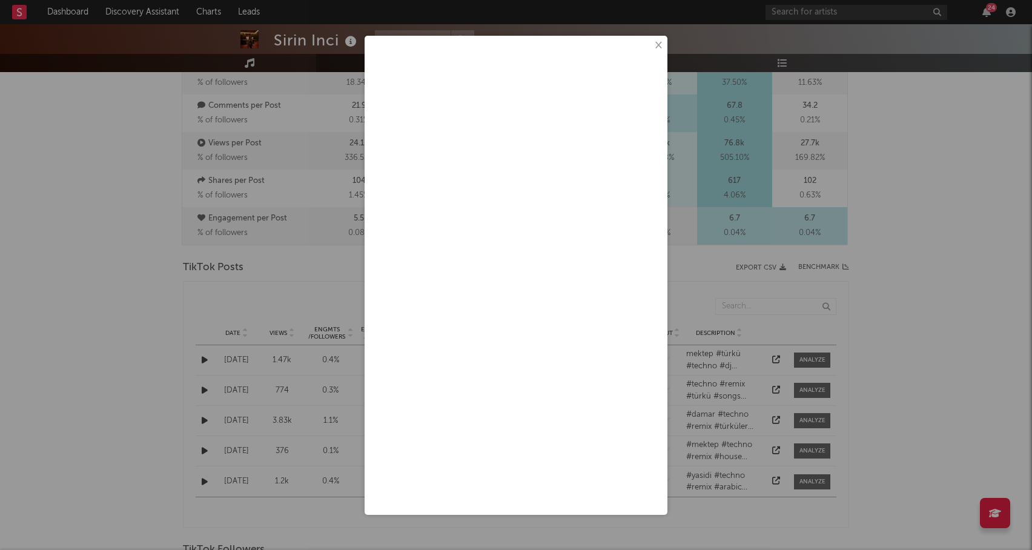
click at [658, 46] on button "×" at bounding box center [657, 45] width 13 height 13
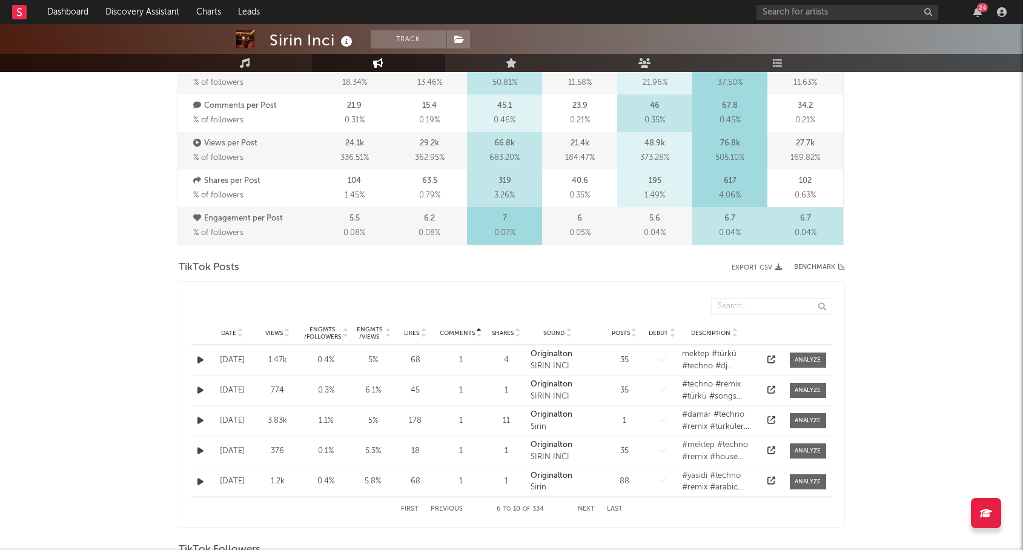
click at [202, 363] on icon "button" at bounding box center [200, 360] width 6 height 8
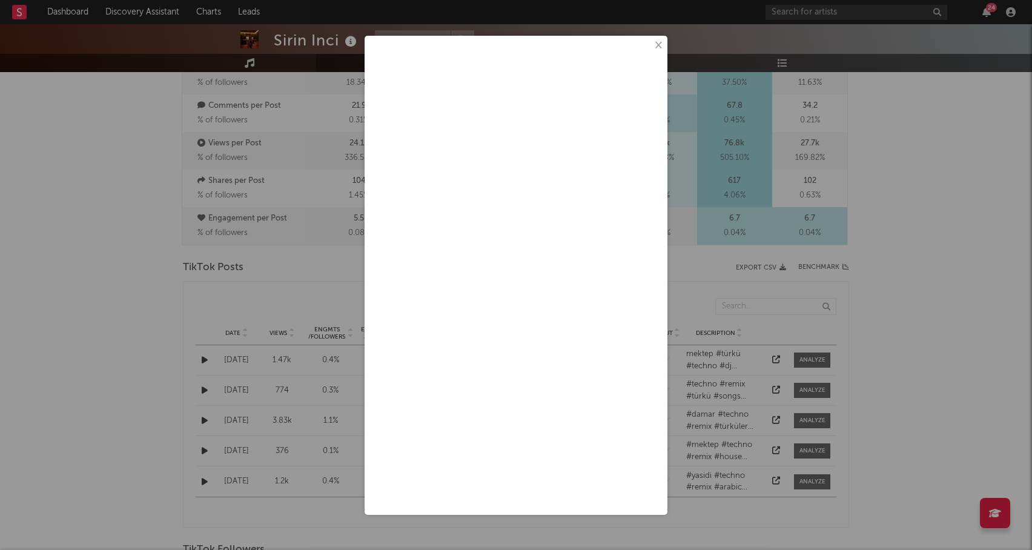
click at [657, 41] on button "×" at bounding box center [657, 45] width 13 height 13
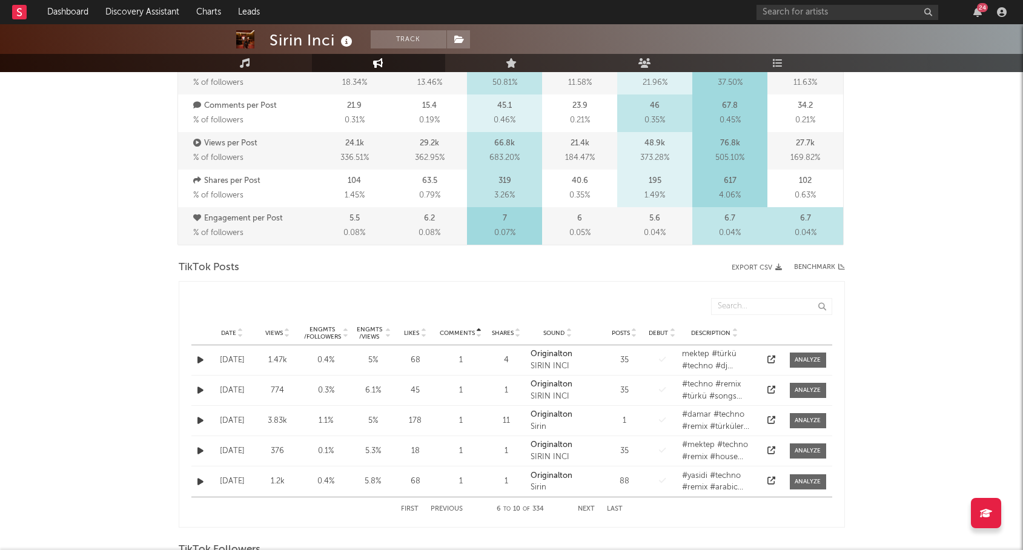
click at [203, 384] on button "button" at bounding box center [200, 390] width 12 height 14
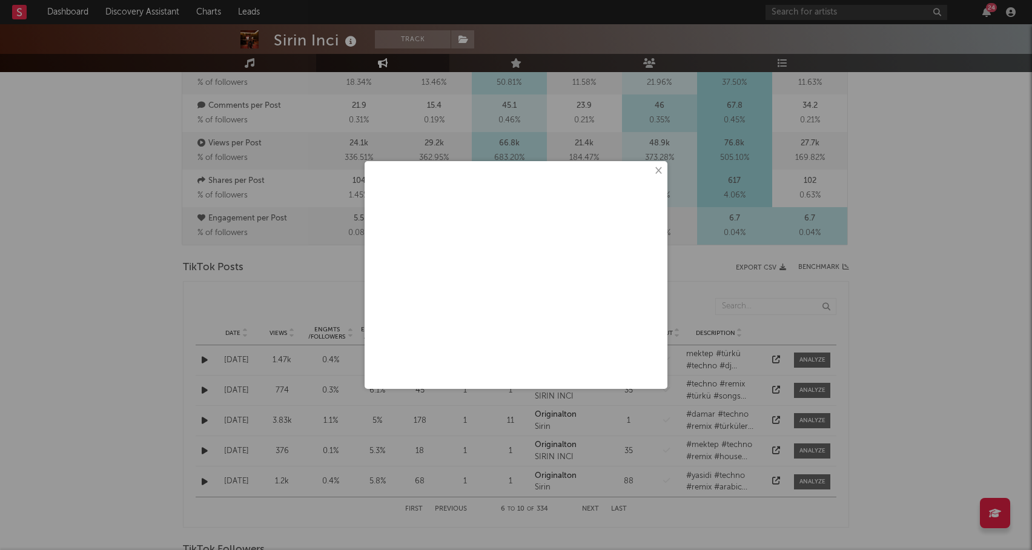
click at [658, 173] on button "×" at bounding box center [657, 170] width 13 height 13
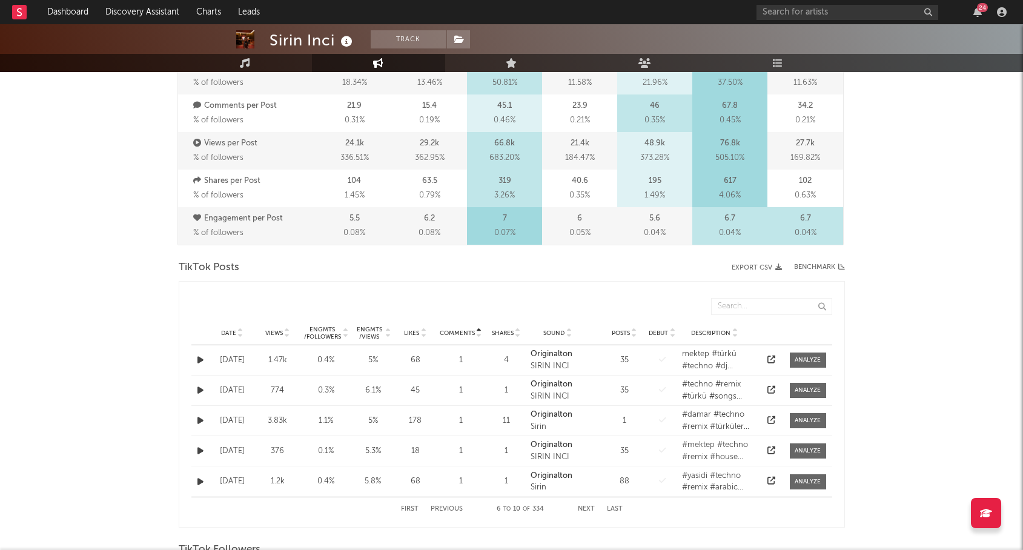
click at [198, 421] on icon "button" at bounding box center [200, 421] width 6 height 8
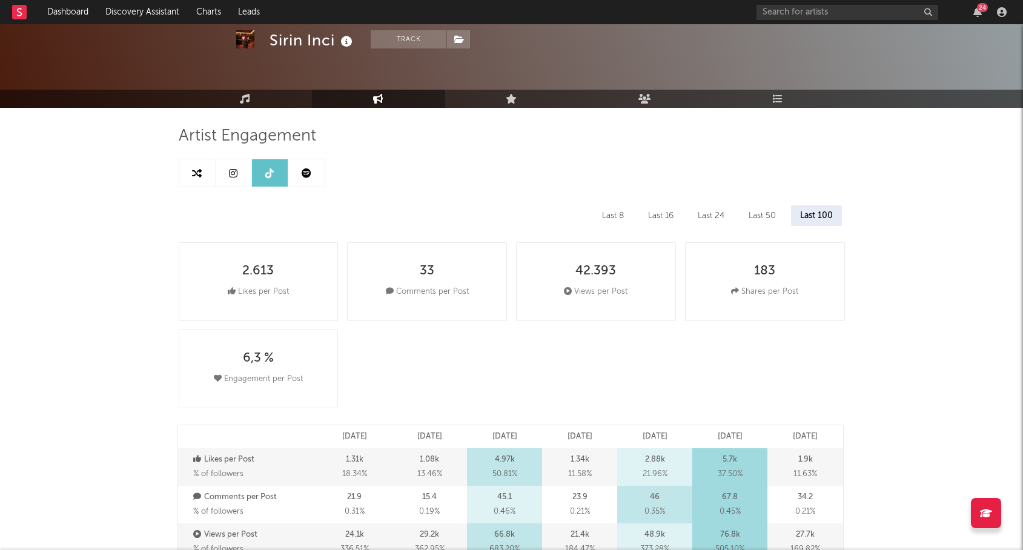
scroll to position [0, 0]
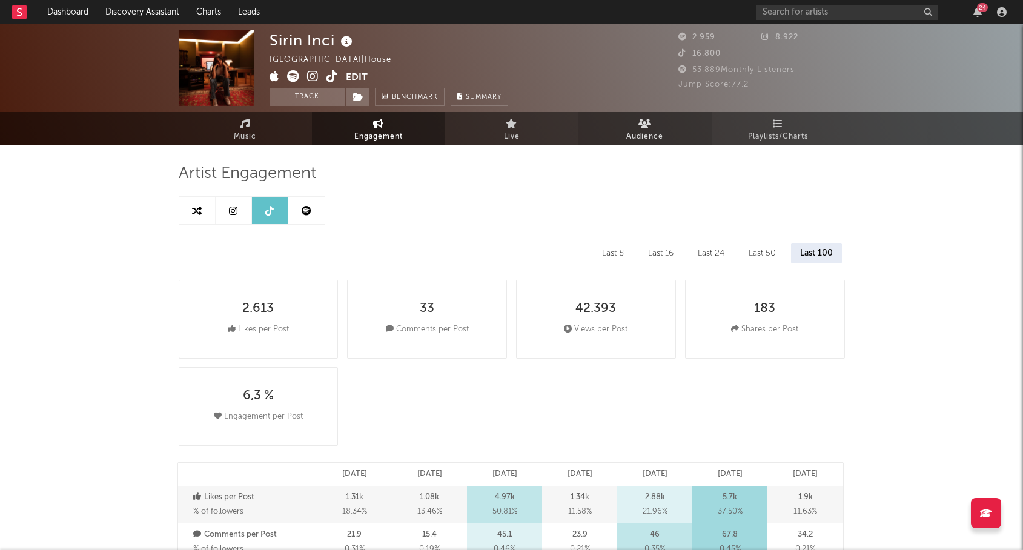
click at [626, 122] on link "Audience" at bounding box center [644, 128] width 133 height 33
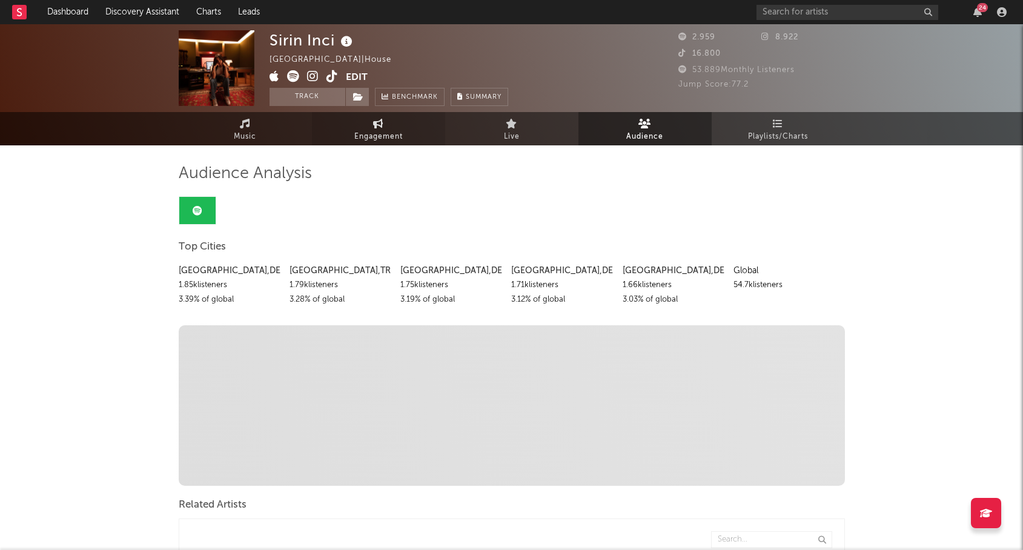
click at [368, 121] on link "Engagement" at bounding box center [378, 128] width 133 height 33
select select "1w"
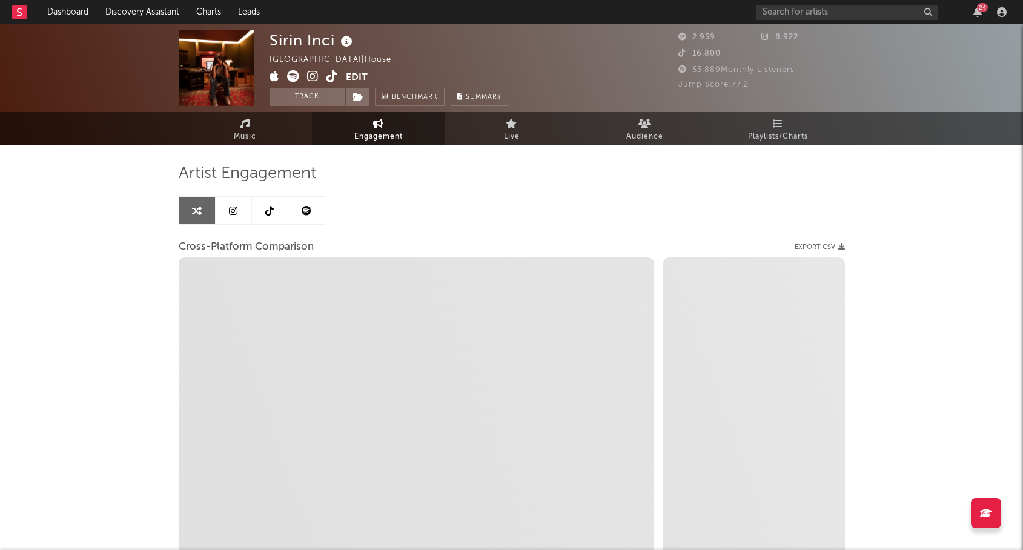
click at [230, 214] on icon at bounding box center [233, 211] width 8 height 10
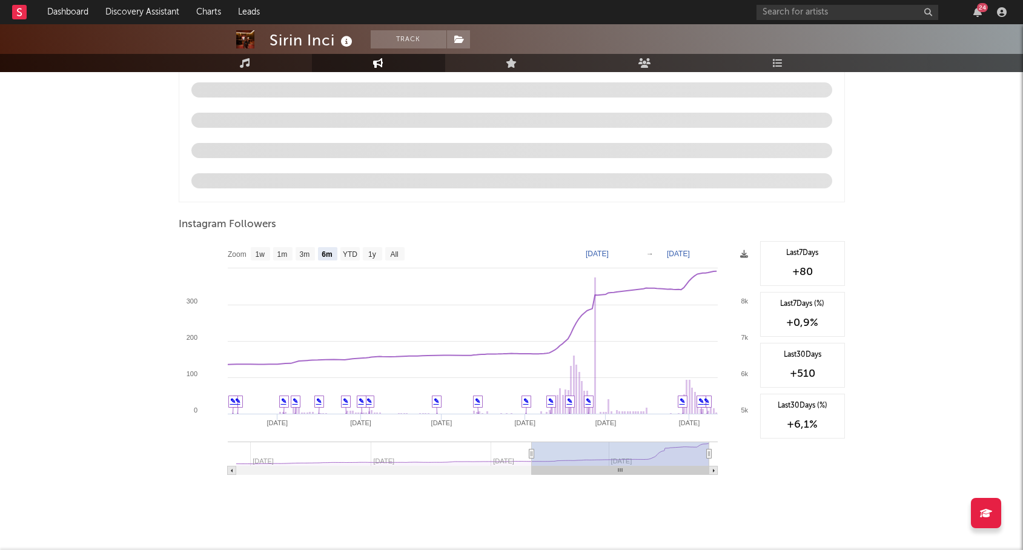
scroll to position [1236, 0]
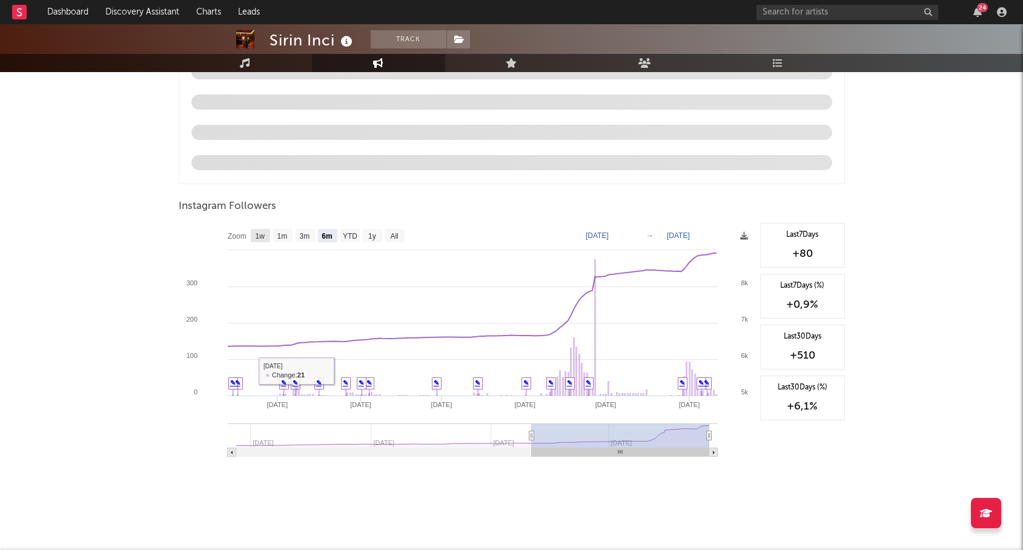
click at [258, 237] on text "1w" at bounding box center [260, 236] width 10 height 8
select select "1w"
type input "[DATE]"
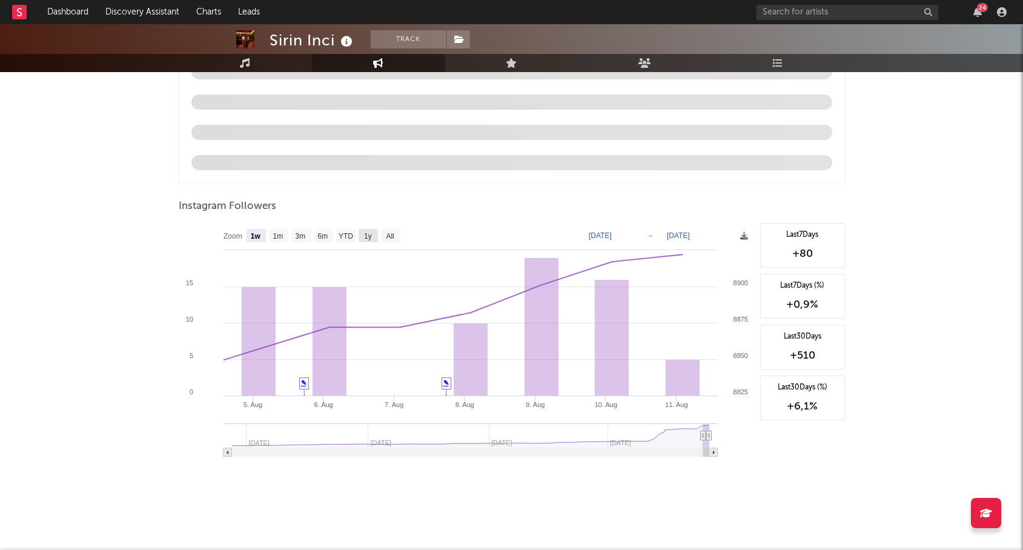
click at [371, 234] on text "1y" at bounding box center [368, 236] width 8 height 8
select select "1y"
type input "[DATE]"
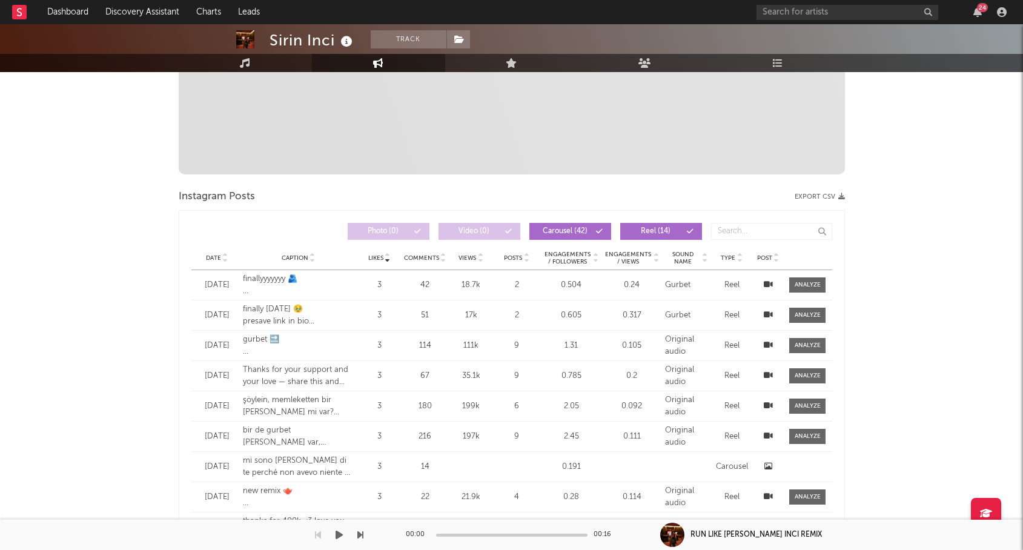
scroll to position [0, 0]
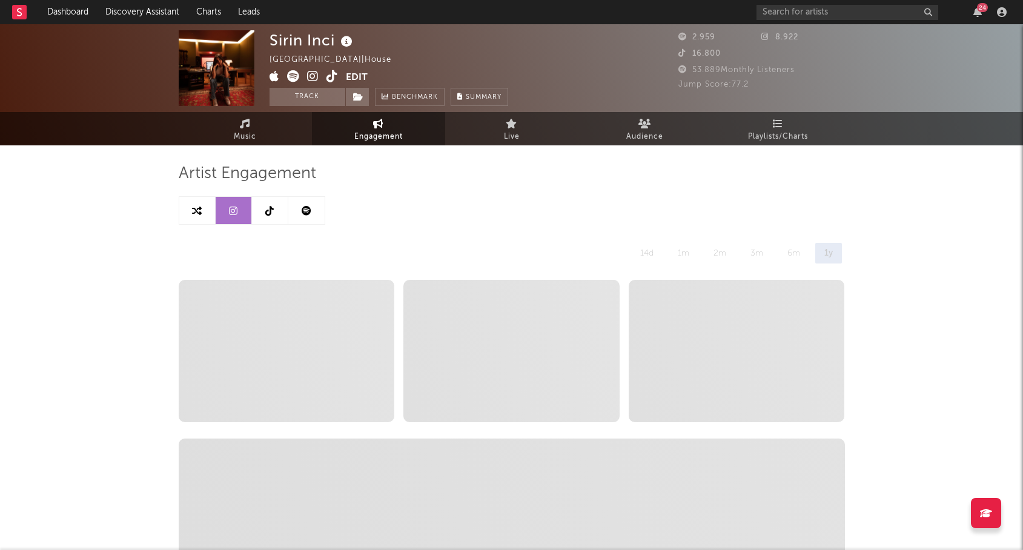
click at [271, 206] on icon at bounding box center [269, 211] width 8 height 10
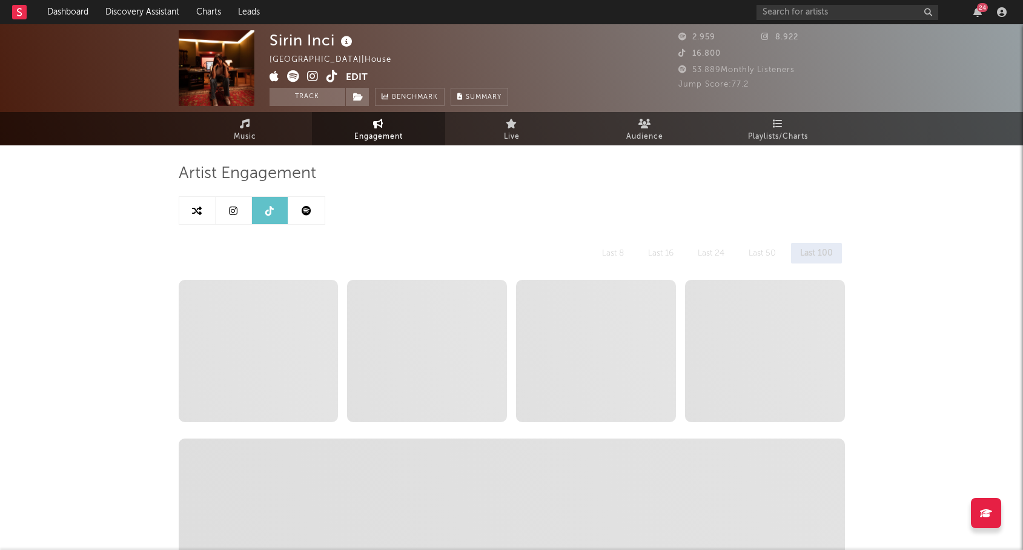
select select "6m"
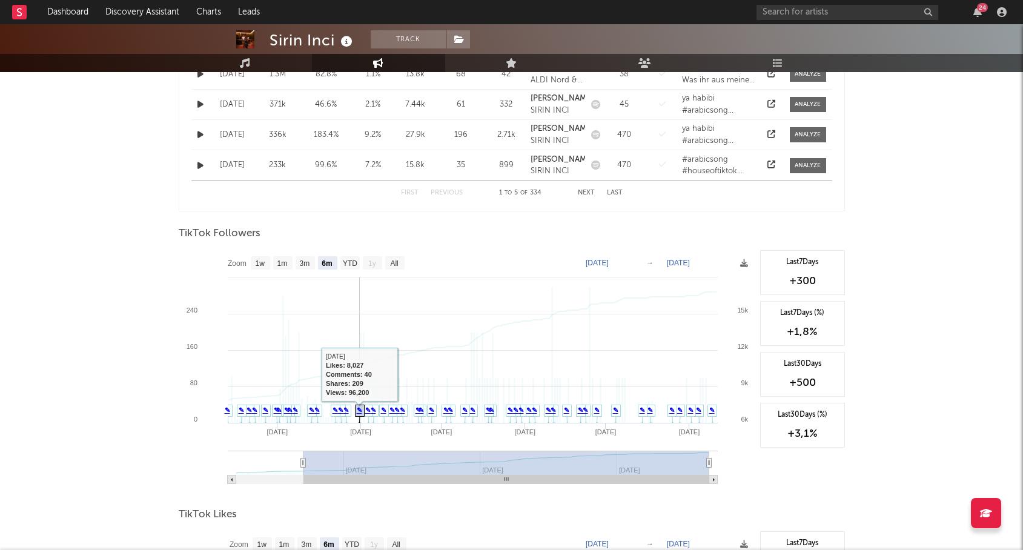
scroll to position [736, 0]
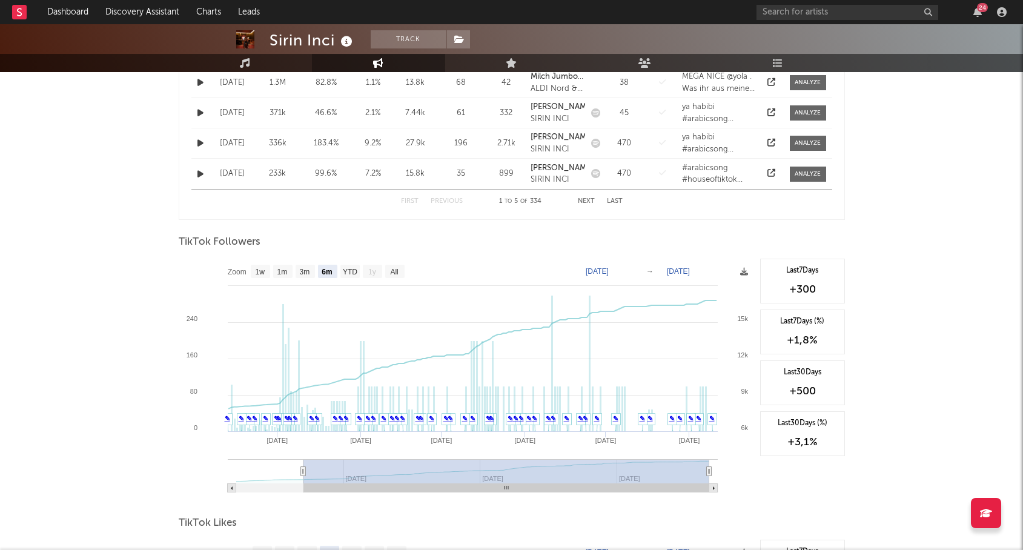
click at [372, 271] on text "1y" at bounding box center [372, 272] width 8 height 8
click at [354, 271] on text "YTD" at bounding box center [349, 272] width 15 height 8
select select "YTD"
type input "[DATE]"
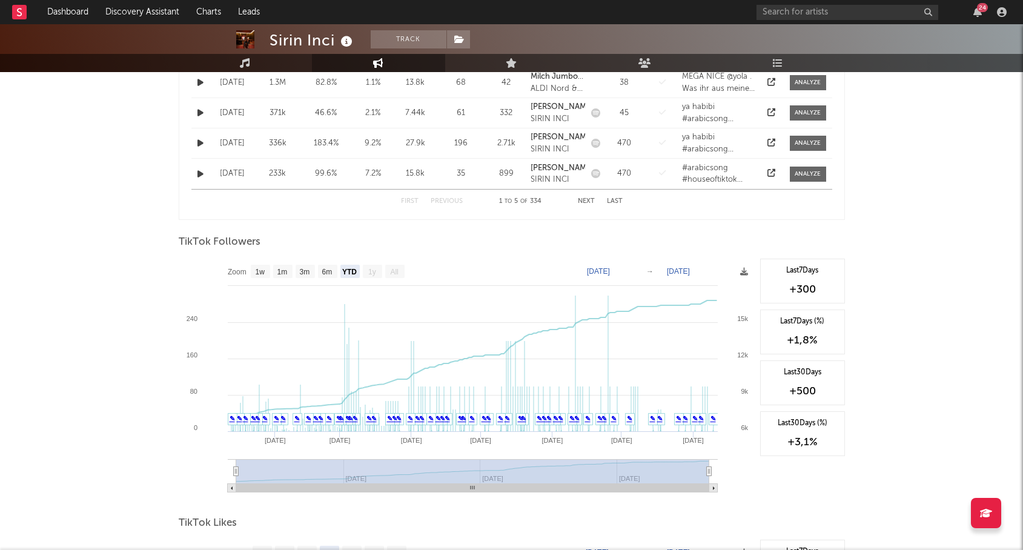
click at [405, 272] on rect at bounding box center [466, 380] width 575 height 242
click at [326, 269] on text "6m" at bounding box center [327, 272] width 10 height 8
select select "6m"
type input "[DATE]"
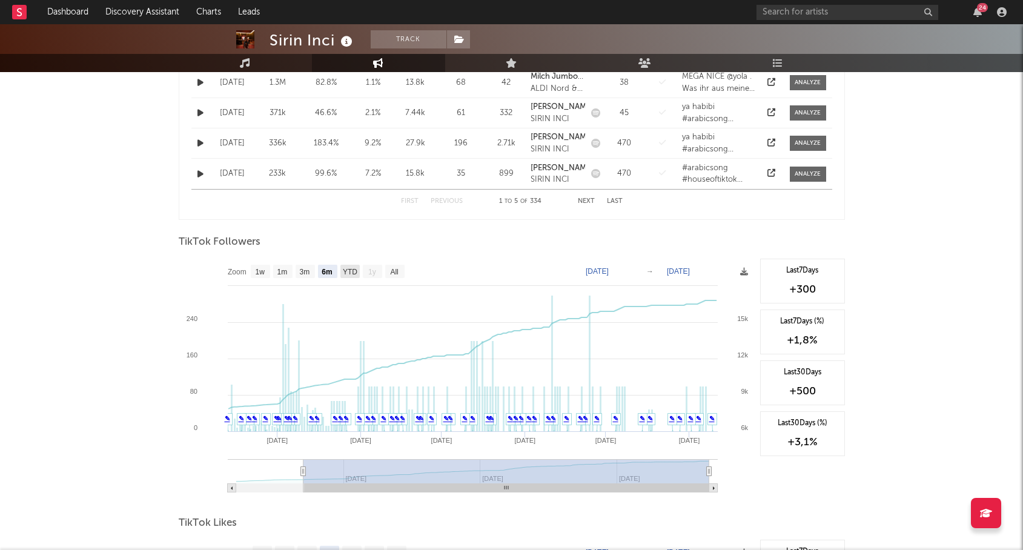
click at [347, 273] on text "YTD" at bounding box center [349, 272] width 15 height 8
select select "YTD"
type input "[DATE]"
